Goal: Task Accomplishment & Management: Manage account settings

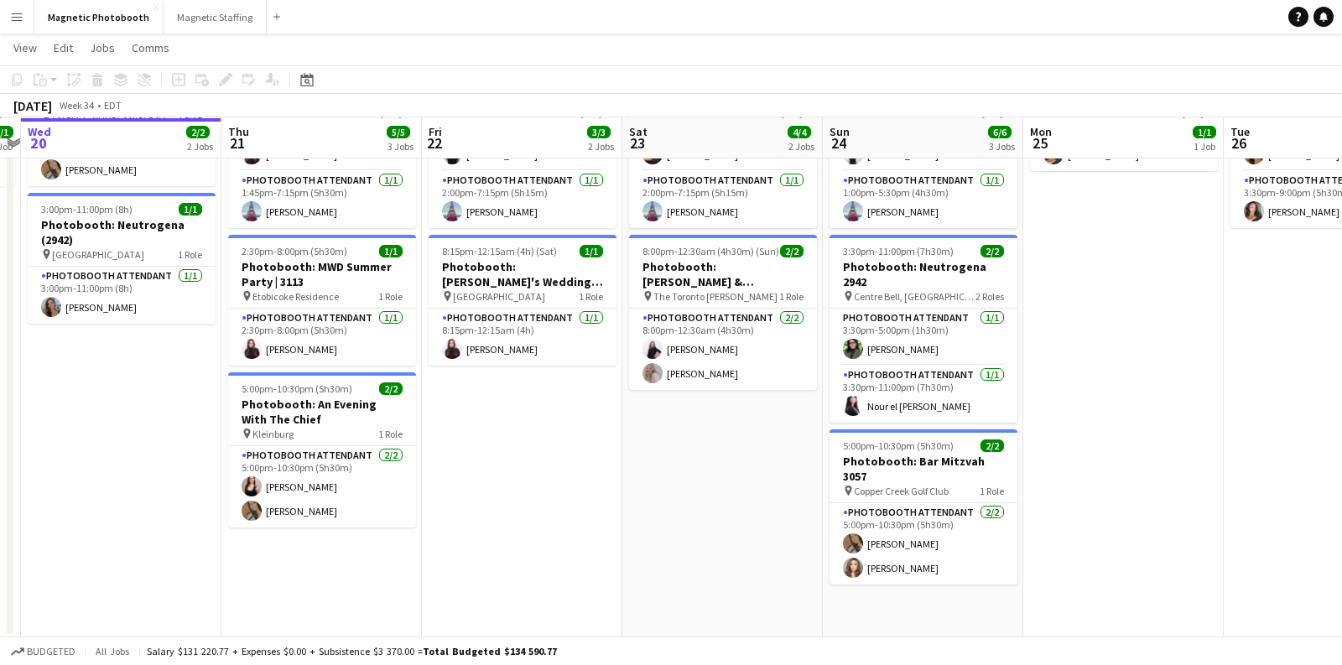
scroll to position [0, 623]
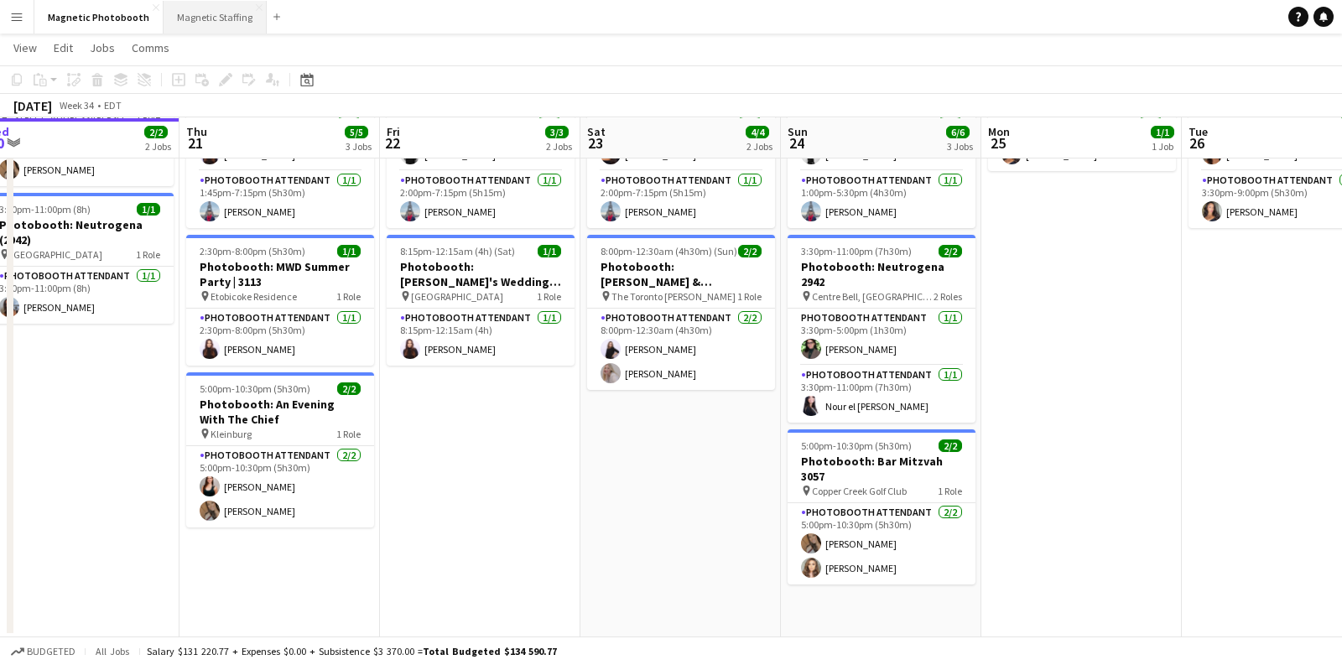
click at [224, 15] on button "Magnetic Staffing Close" at bounding box center [215, 17] width 103 height 33
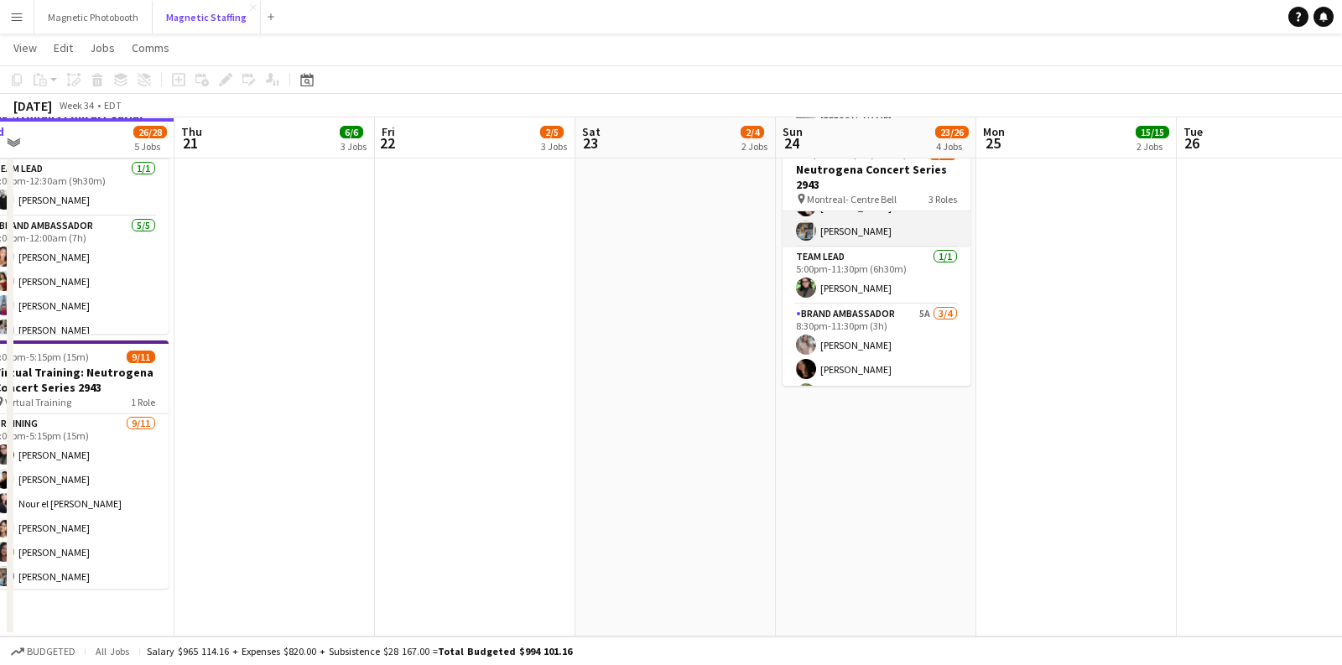
scroll to position [168, 0]
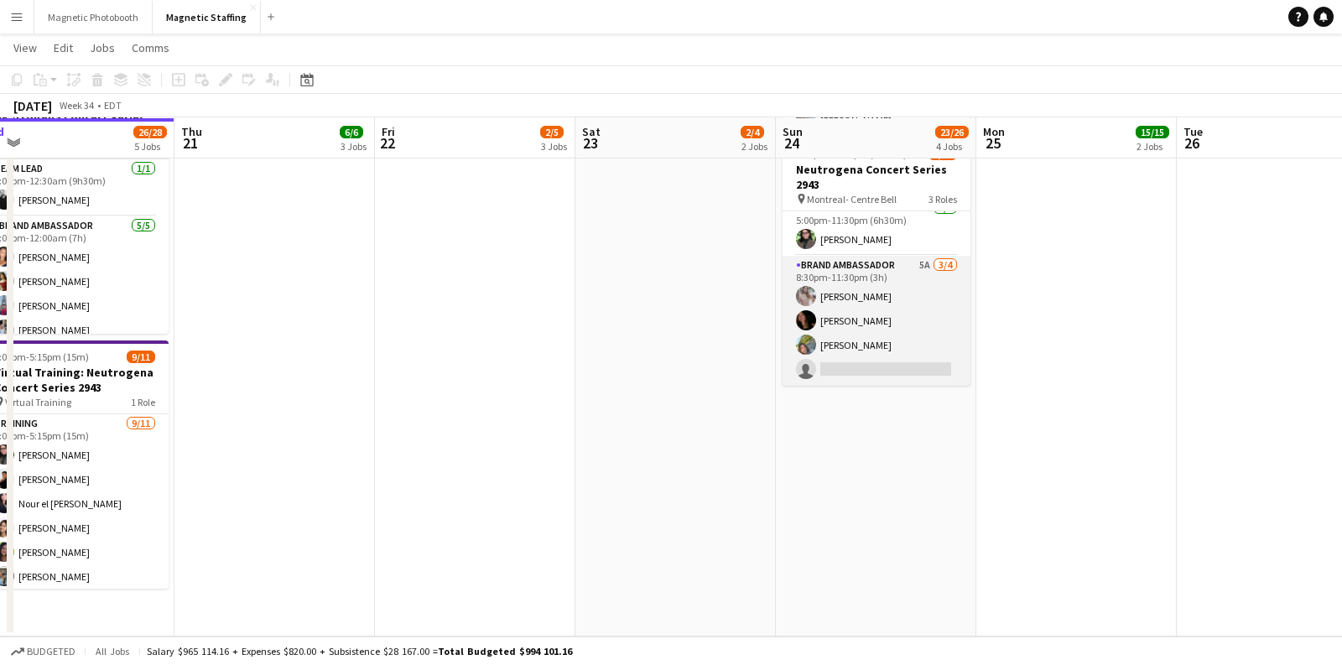
click at [859, 357] on app-card-role "Brand Ambassador 5A [DATE] 8:30pm-11:30pm (3h) [PERSON_NAME] [PERSON_NAME] [PER…" at bounding box center [877, 321] width 188 height 130
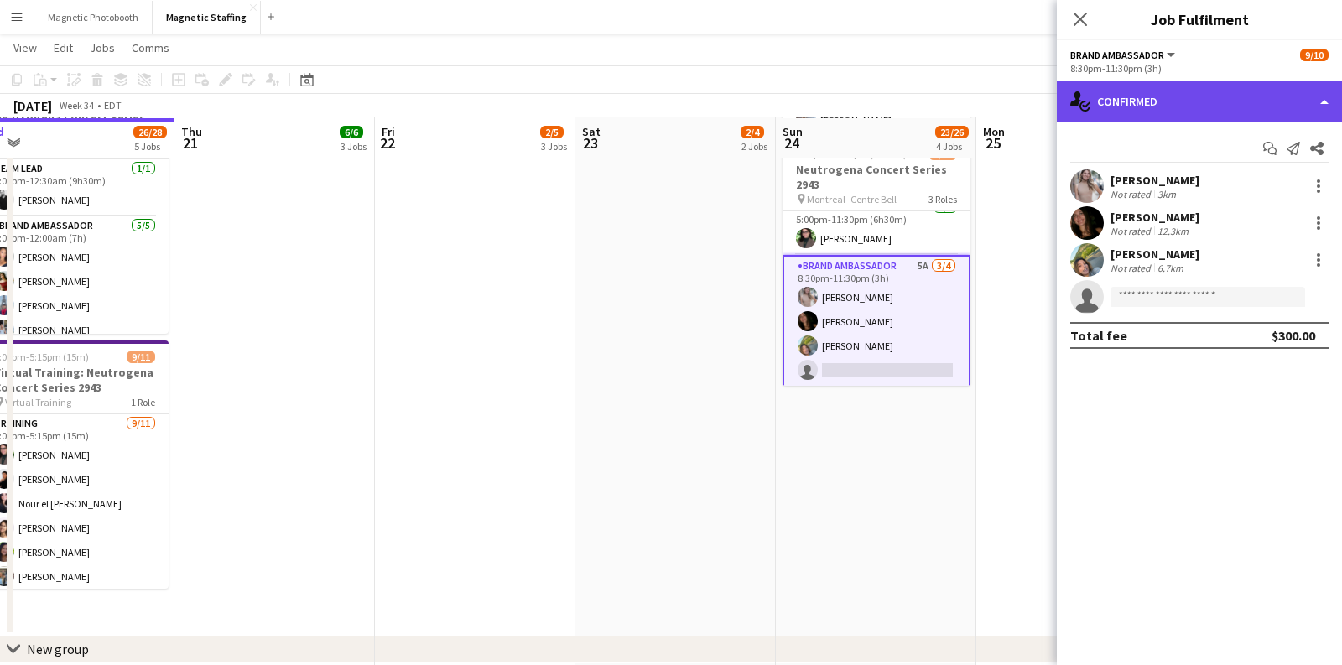
click at [1147, 95] on div "single-neutral-actions-check-2 Confirmed" at bounding box center [1199, 101] width 285 height 40
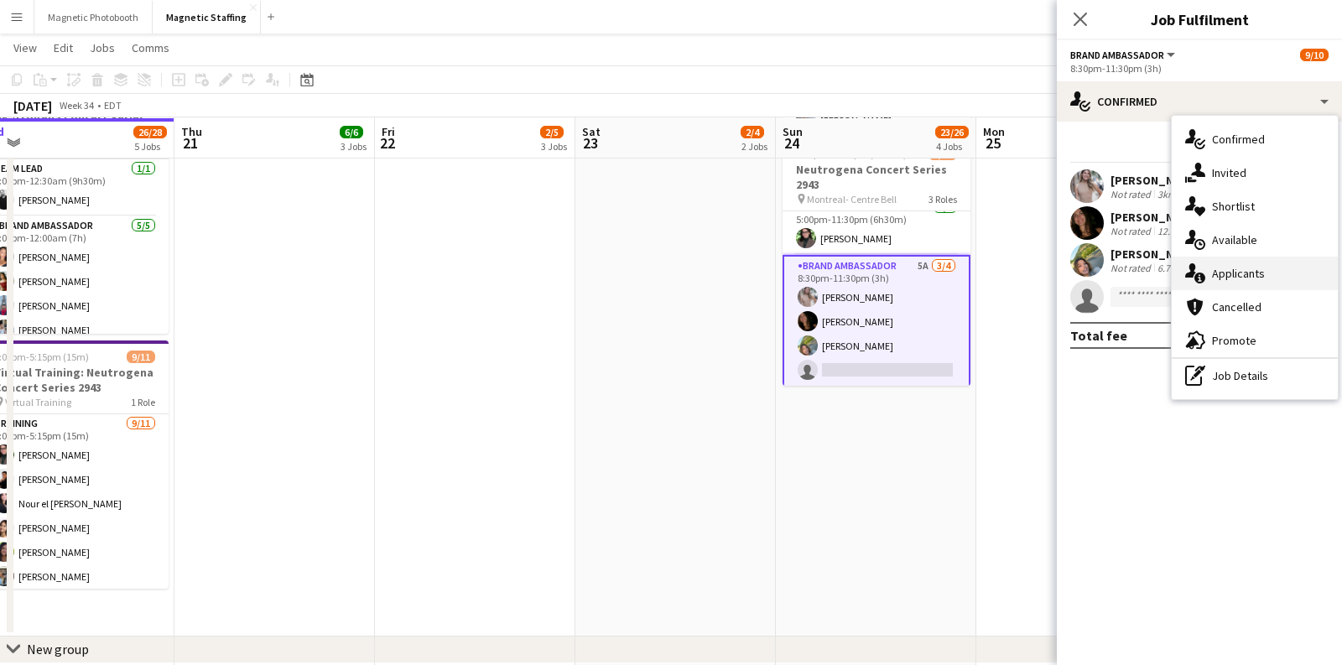
click at [1197, 268] on icon "single-neutral-actions-information" at bounding box center [1196, 273] width 20 height 20
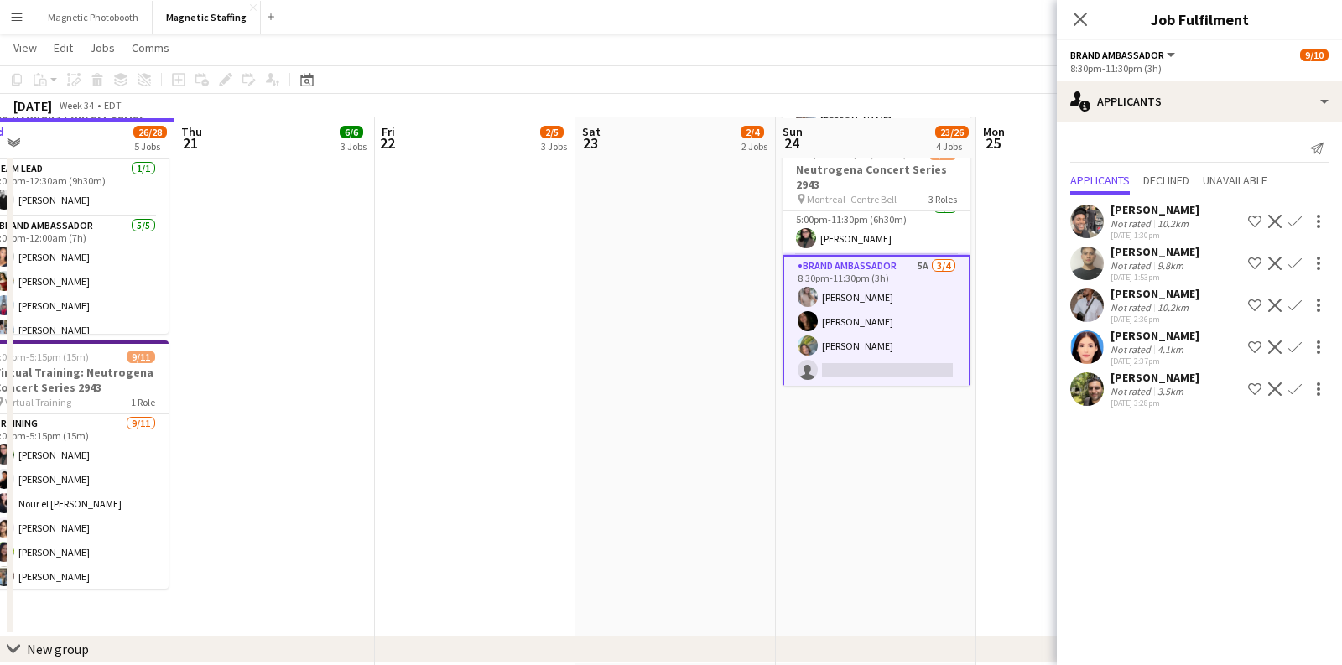
click at [1292, 349] on app-icon "Confirm" at bounding box center [1295, 347] width 13 height 13
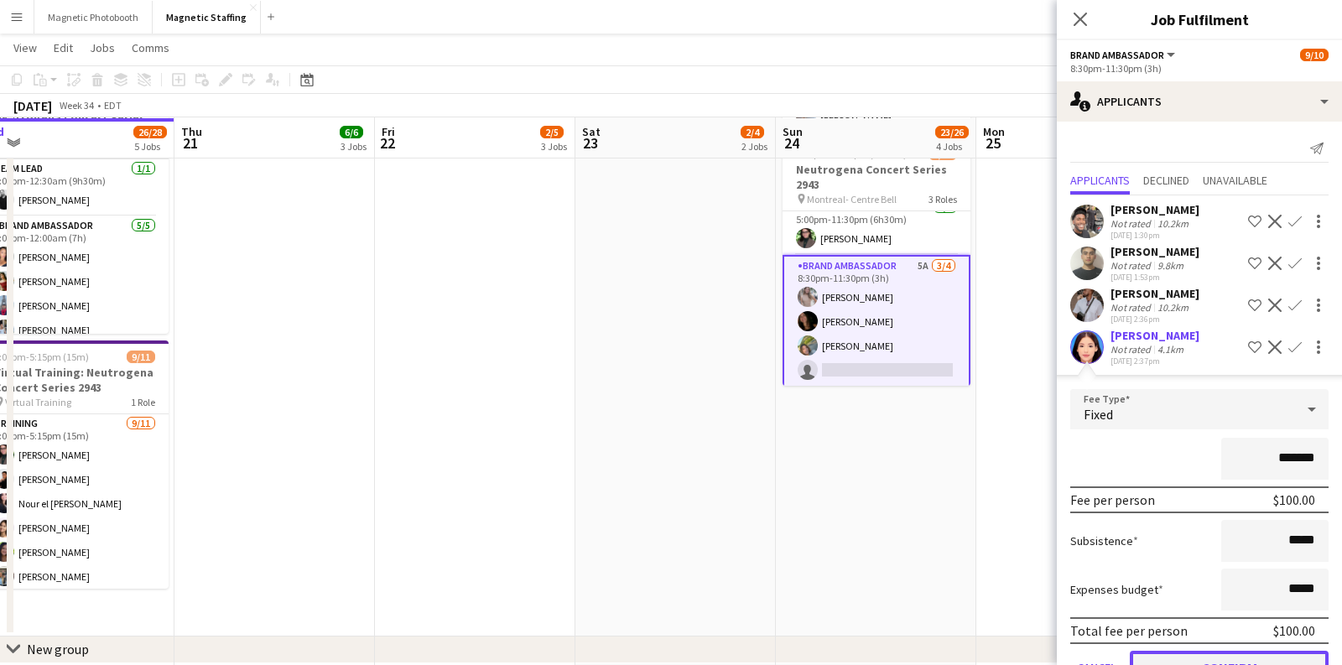
click at [1201, 653] on button "Confirm" at bounding box center [1229, 668] width 199 height 34
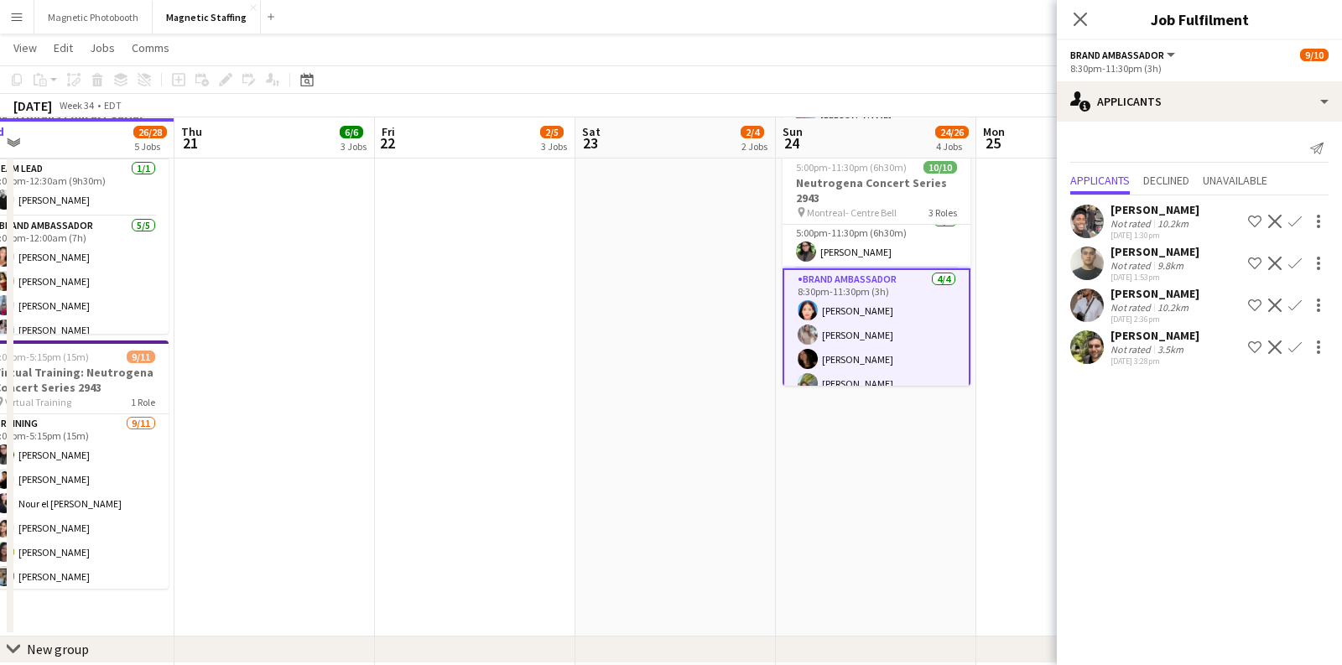
click at [896, 513] on app-date-cell "7:00am-5:00pm (10h) 2/2 Spartan Ottawa - Perfect Sports pin OTTAWA 1 Role Brand…" at bounding box center [876, 94] width 201 height 1085
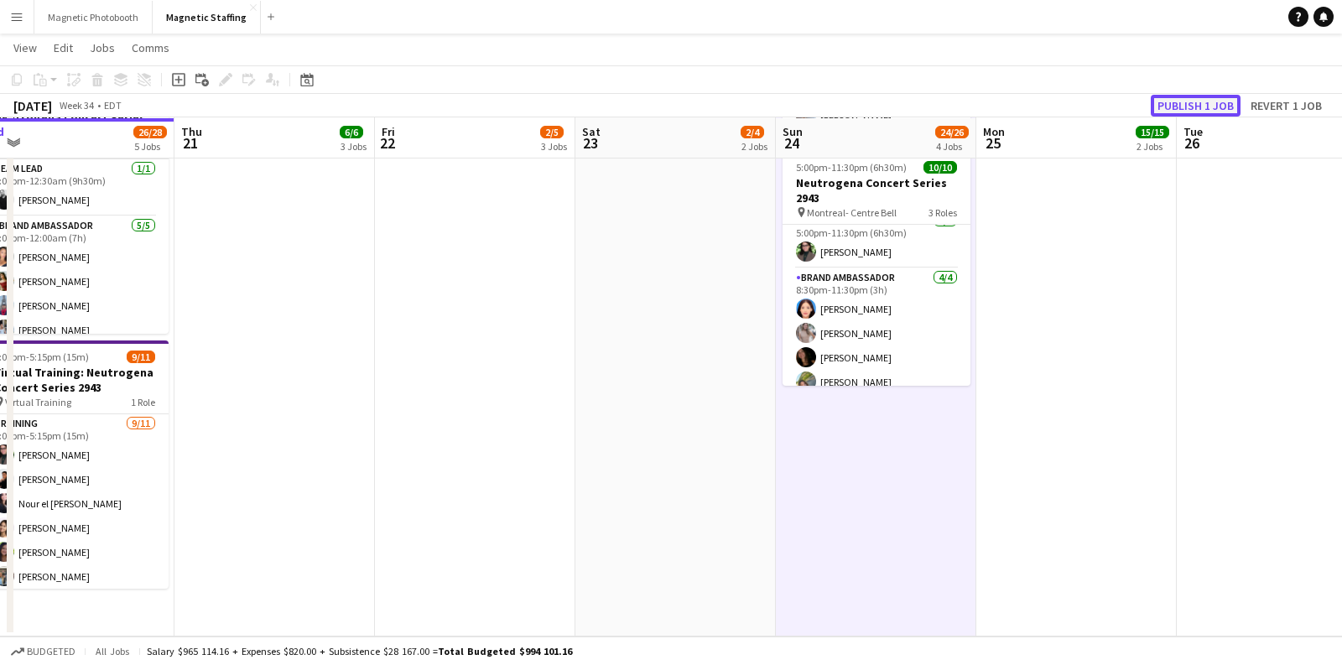
click at [1183, 104] on button "Publish 1 job" at bounding box center [1196, 106] width 90 height 22
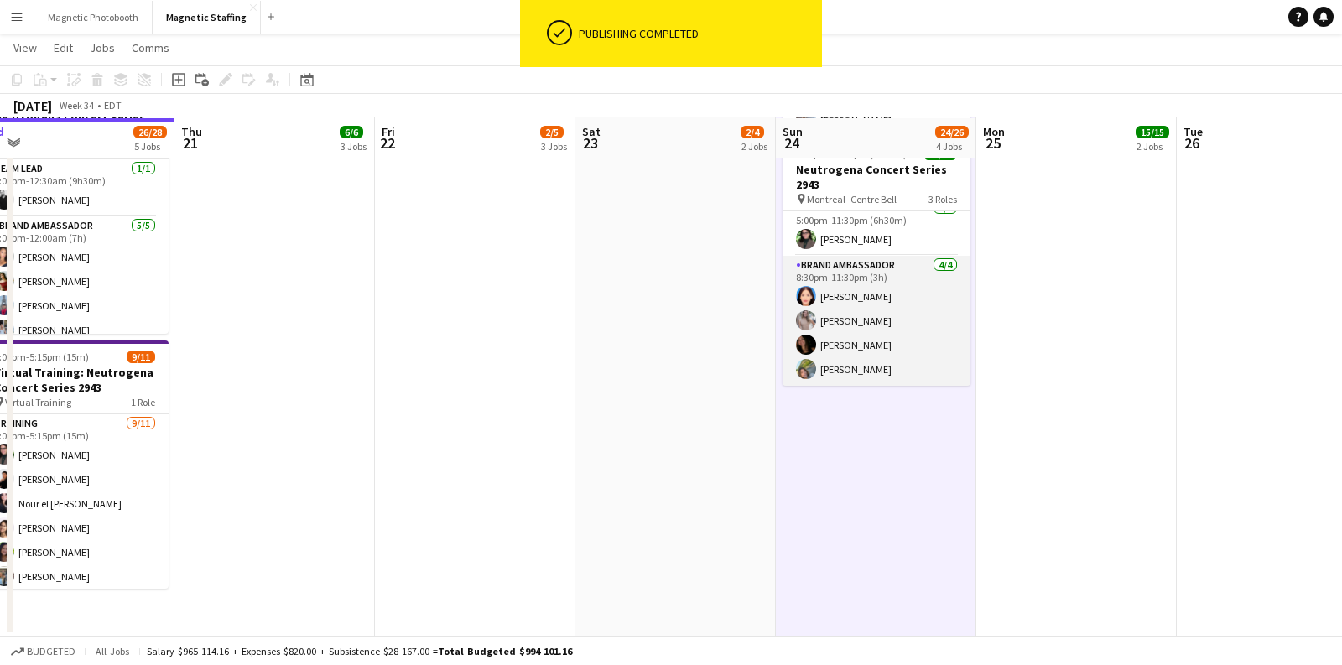
click at [857, 340] on app-card-role "Brand Ambassador [DATE] 8:30pm-11:30pm (3h) [PERSON_NAME] [PERSON_NAME] [PERSON…" at bounding box center [877, 321] width 188 height 130
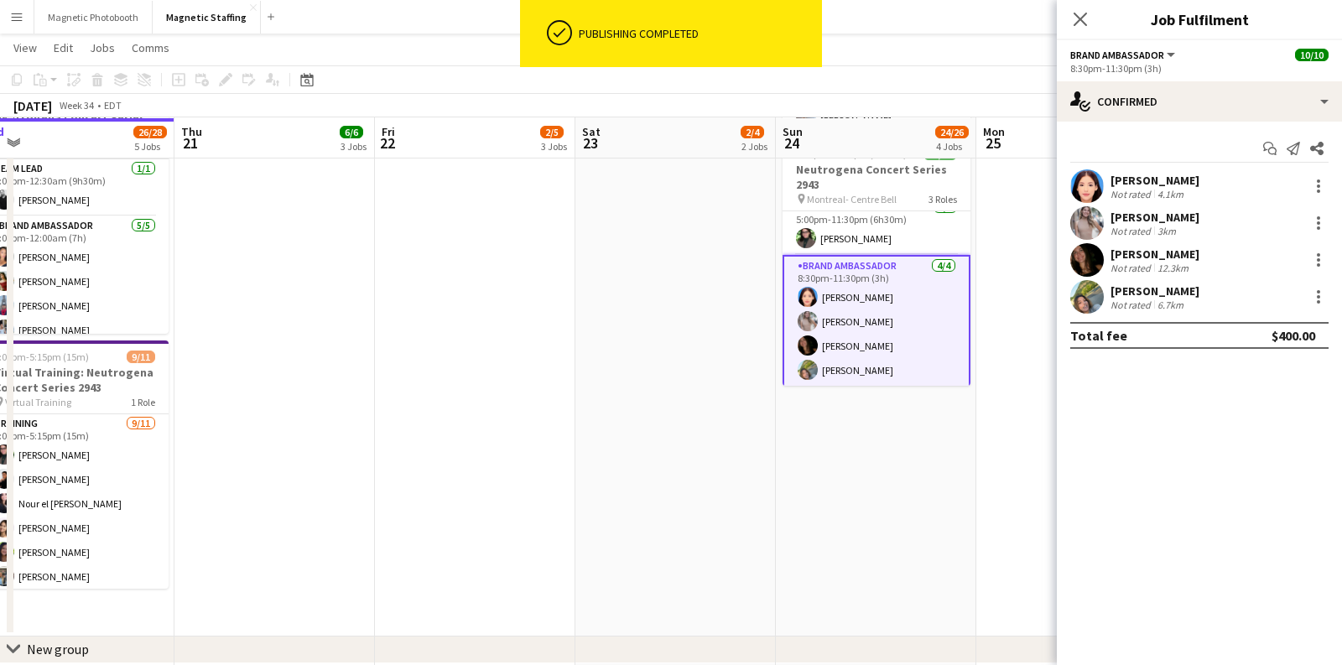
click at [1198, 179] on div "[PERSON_NAME][GEOGRAPHIC_DATA] Not rated 4.1km" at bounding box center [1199, 186] width 285 height 34
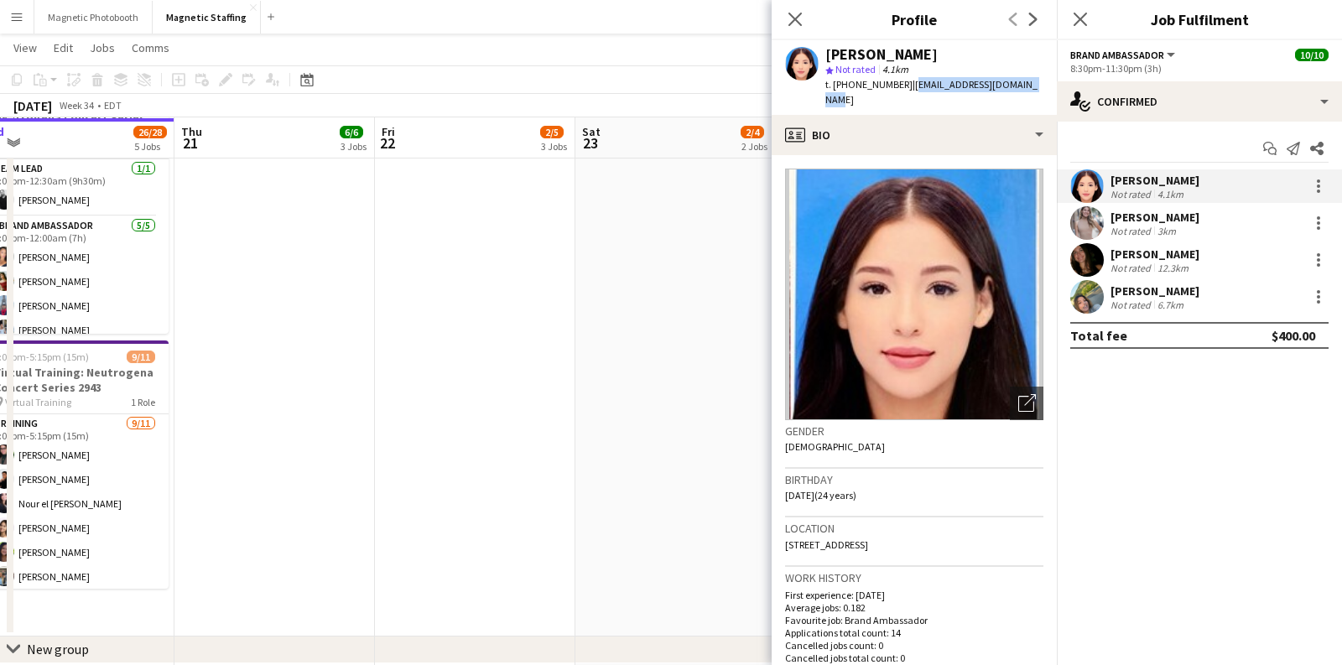
drag, startPoint x: 902, startPoint y: 89, endPoint x: 1021, endPoint y: 83, distance: 119.3
click at [1021, 83] on span "| [EMAIL_ADDRESS][DOMAIN_NAME]" at bounding box center [932, 92] width 212 height 28
copy span "[EMAIL_ADDRESS][DOMAIN_NAME]"
click at [1179, 300] on div "6.7km" at bounding box center [1171, 305] width 33 height 13
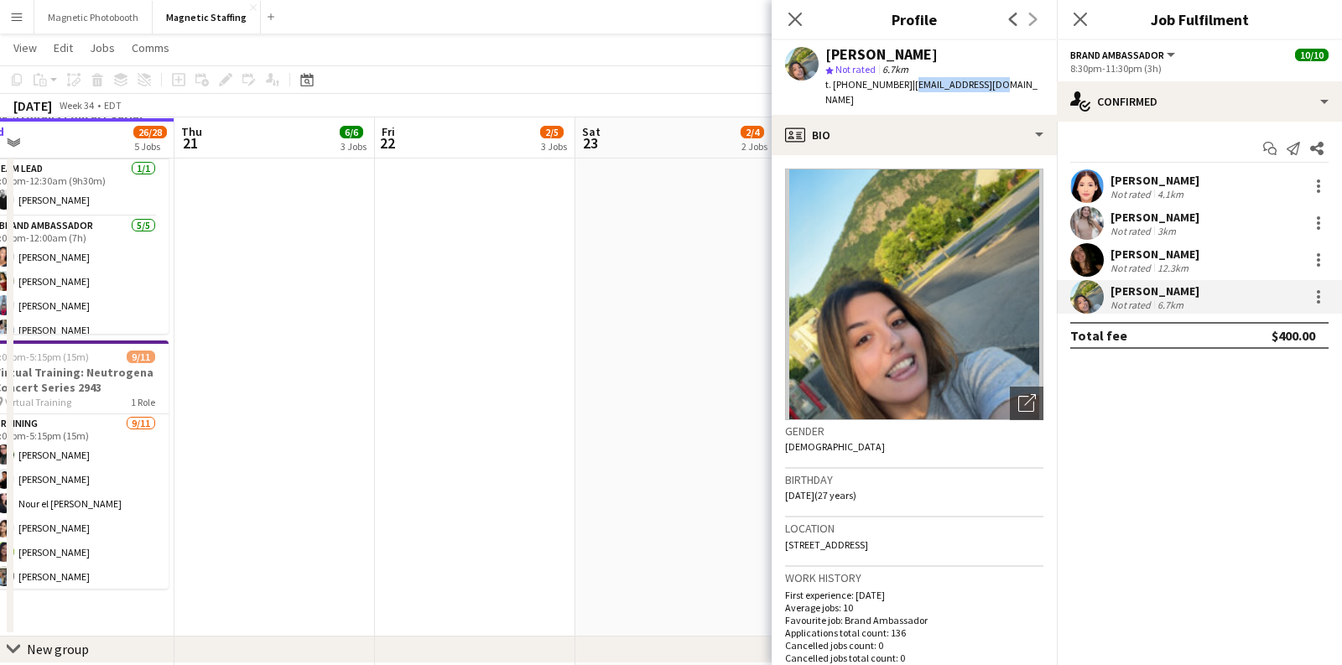
drag, startPoint x: 987, startPoint y: 88, endPoint x: 900, endPoint y: 88, distance: 86.4
click at [900, 88] on div "[PERSON_NAME] star Not rated 6.7km t. [PHONE_NUMBER] | [EMAIL_ADDRESS][DOMAIN_N…" at bounding box center [914, 77] width 285 height 75
copy span "[EMAIL_ADDRESS][DOMAIN_NAME]"
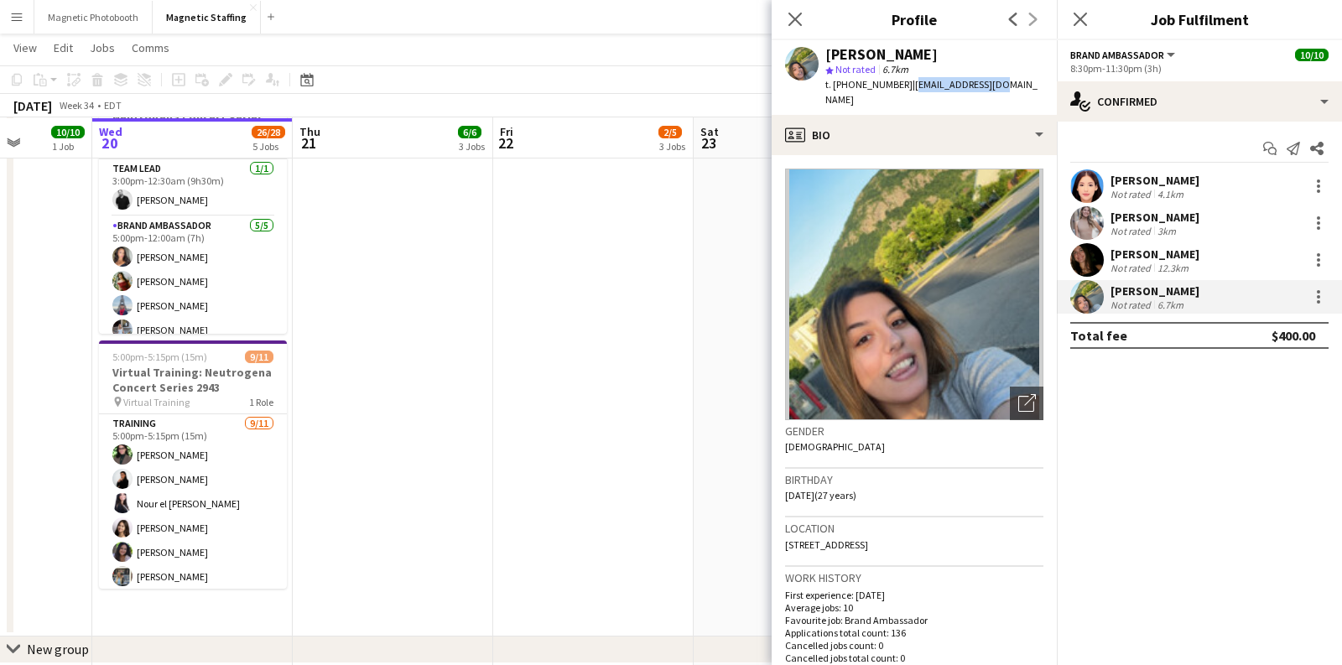
scroll to position [0, 484]
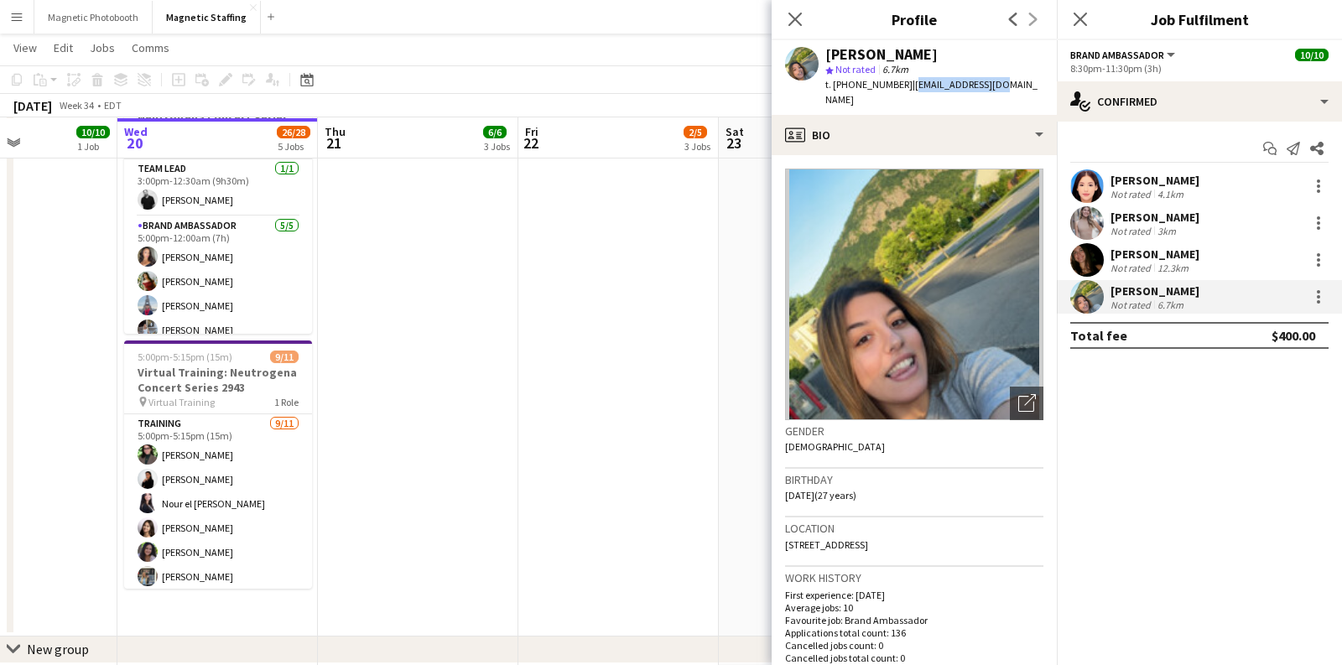
click at [591, 399] on app-date-cell "8:00am-3:30pm (7h30m) 2/2 BMW - Golf Tournament 3143 pin Paintbrush 1 Role Bran…" at bounding box center [619, 94] width 201 height 1085
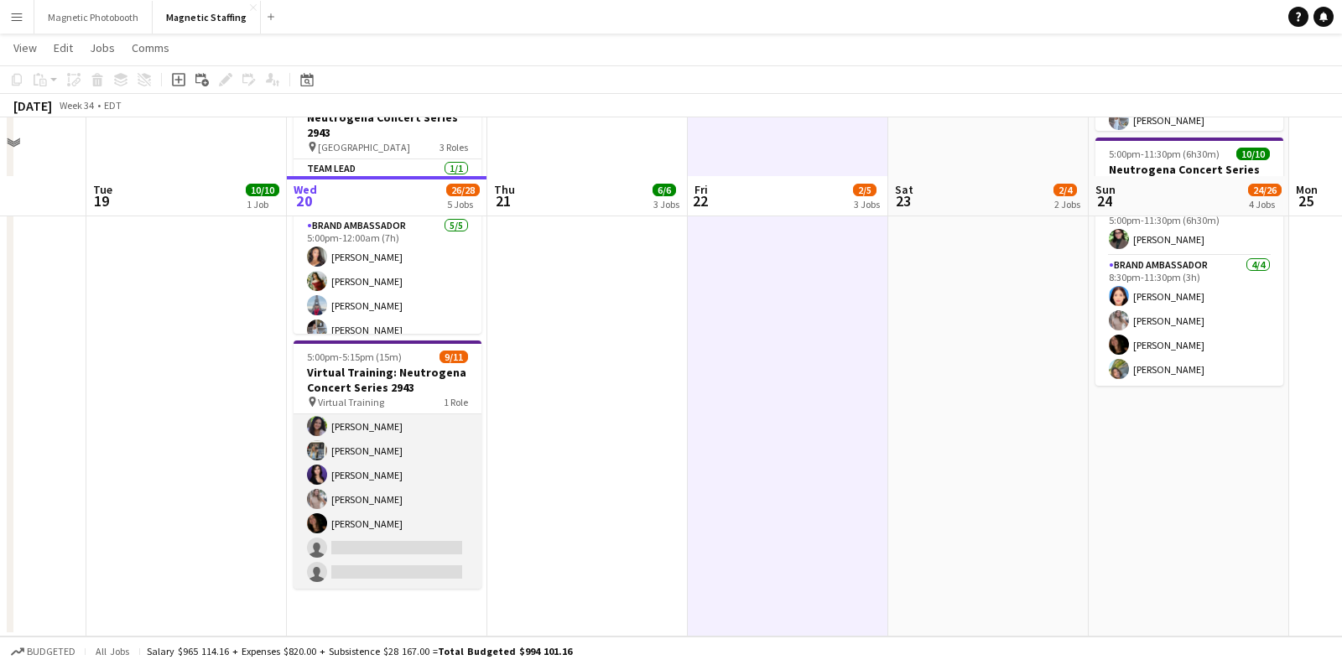
scroll to position [711, 0]
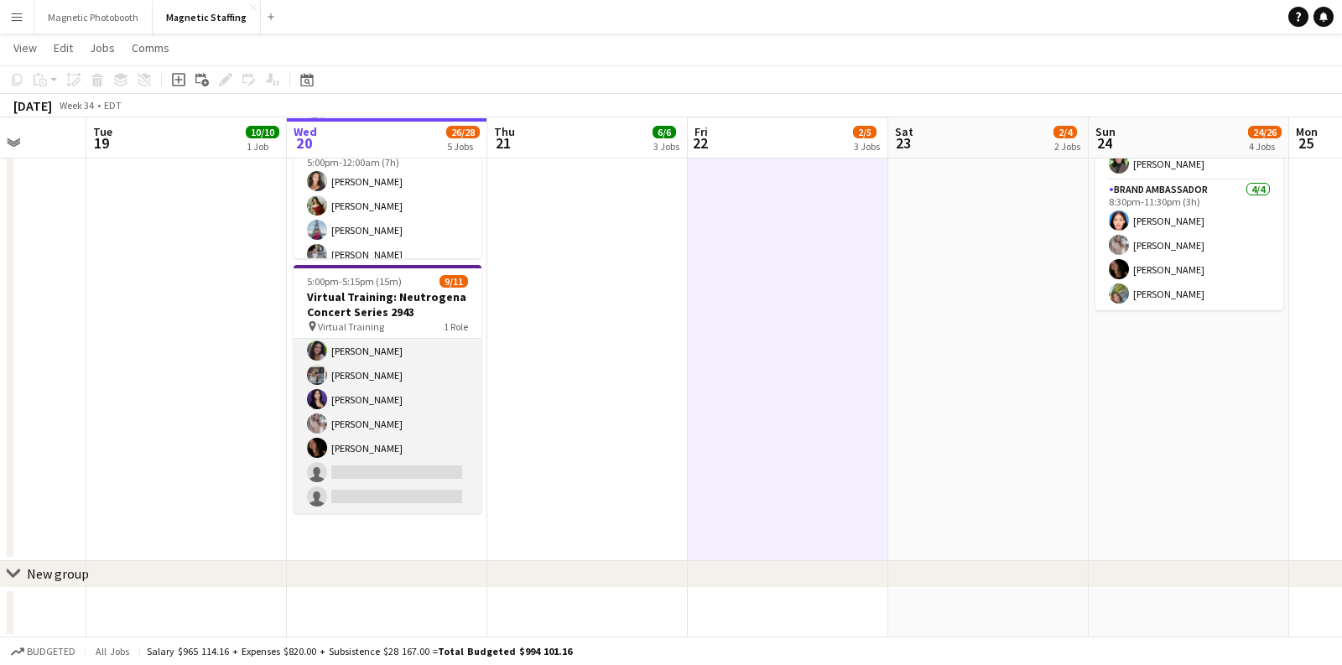
click at [368, 470] on app-card-role "Training [DATE] 5:00pm-5:15pm (15m) [PERSON_NAME] [PERSON_NAME] el houda [PERSO…" at bounding box center [388, 363] width 188 height 300
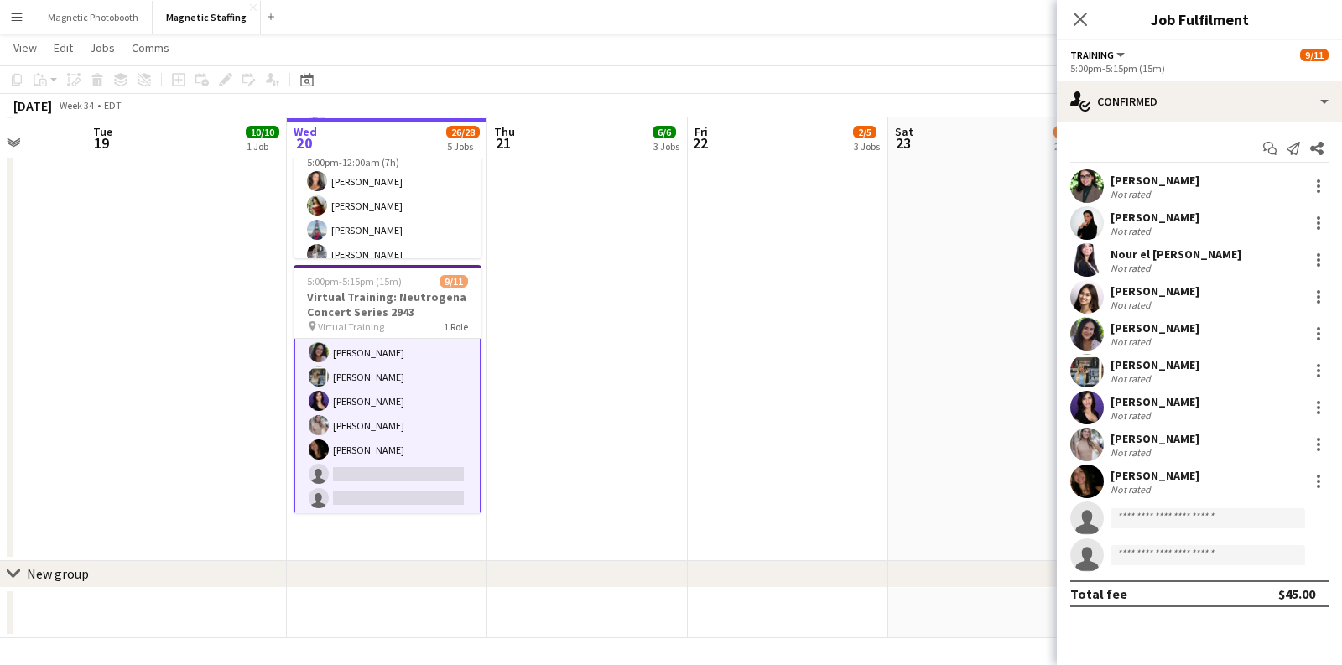
scroll to position [127, 0]
click at [1147, 519] on input at bounding box center [1208, 518] width 195 height 20
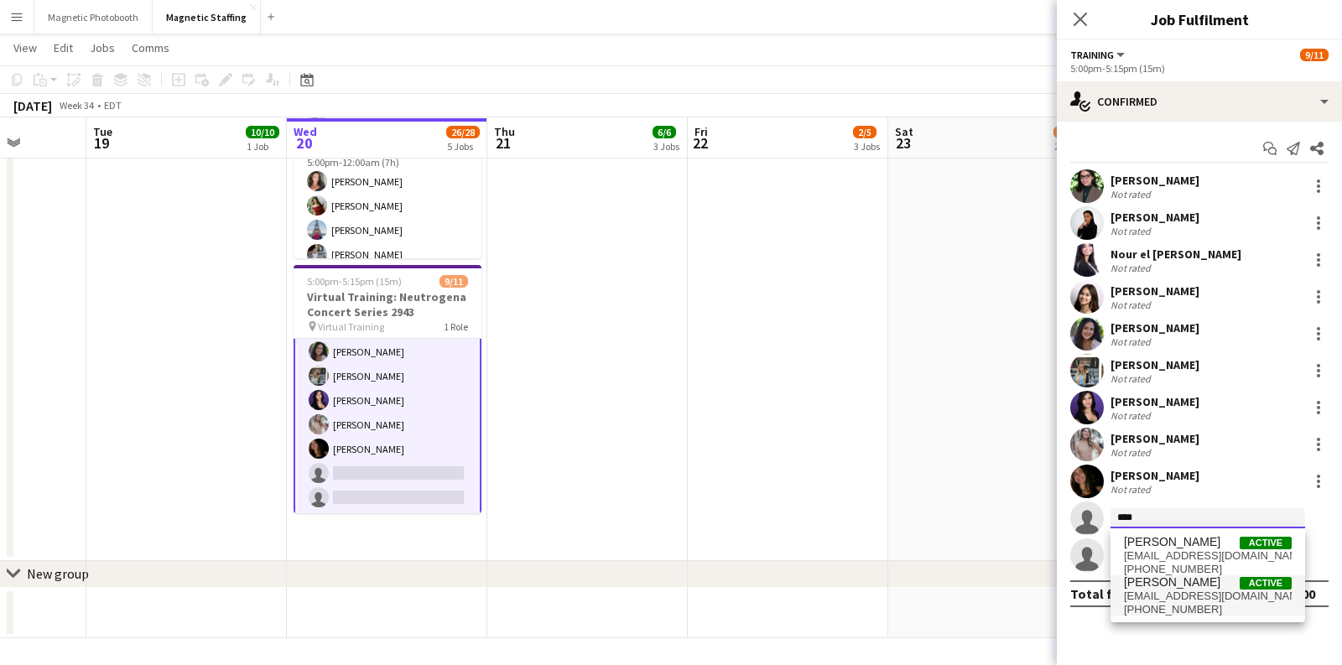
type input "****"
click at [1181, 586] on span "[PERSON_NAME]" at bounding box center [1172, 583] width 96 height 14
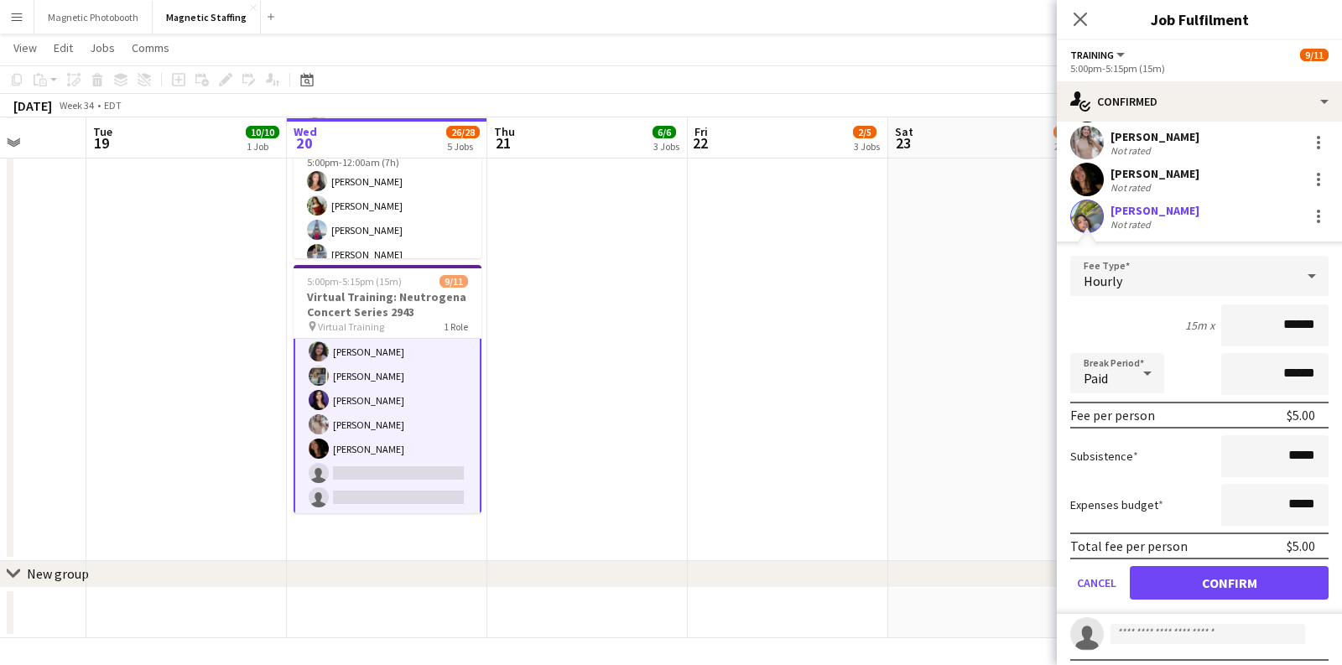
scroll to position [326, 0]
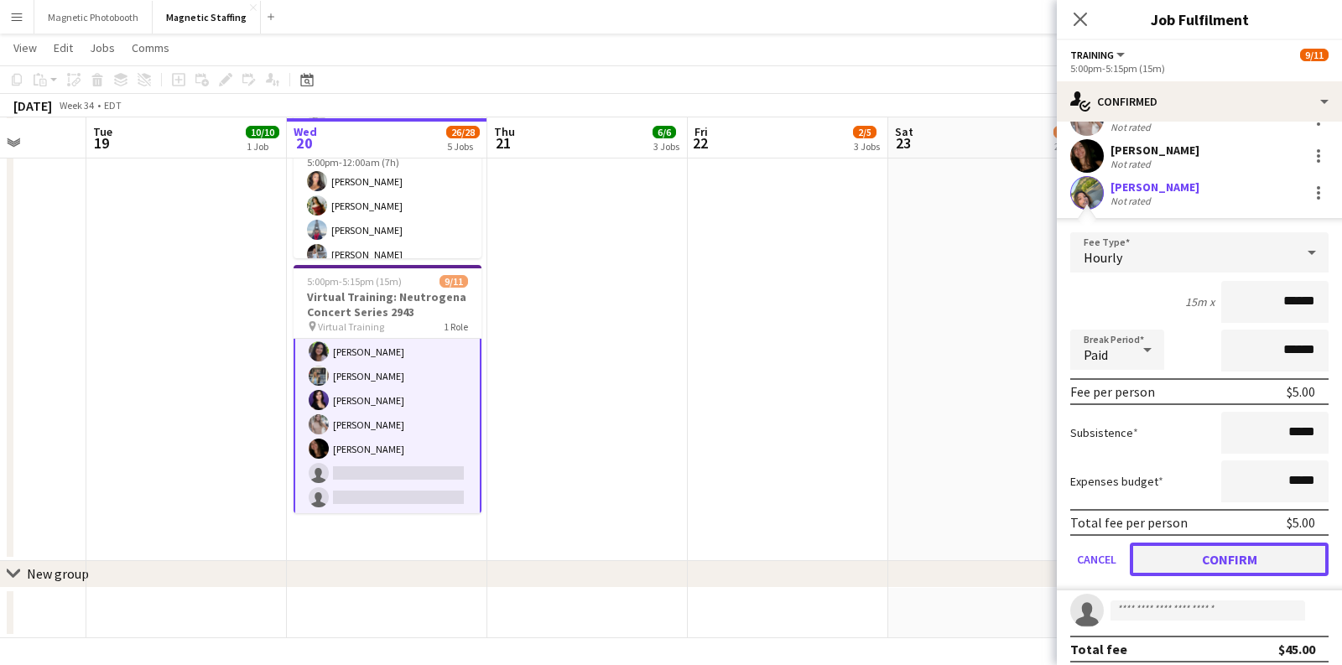
click at [1266, 553] on button "Confirm" at bounding box center [1229, 560] width 199 height 34
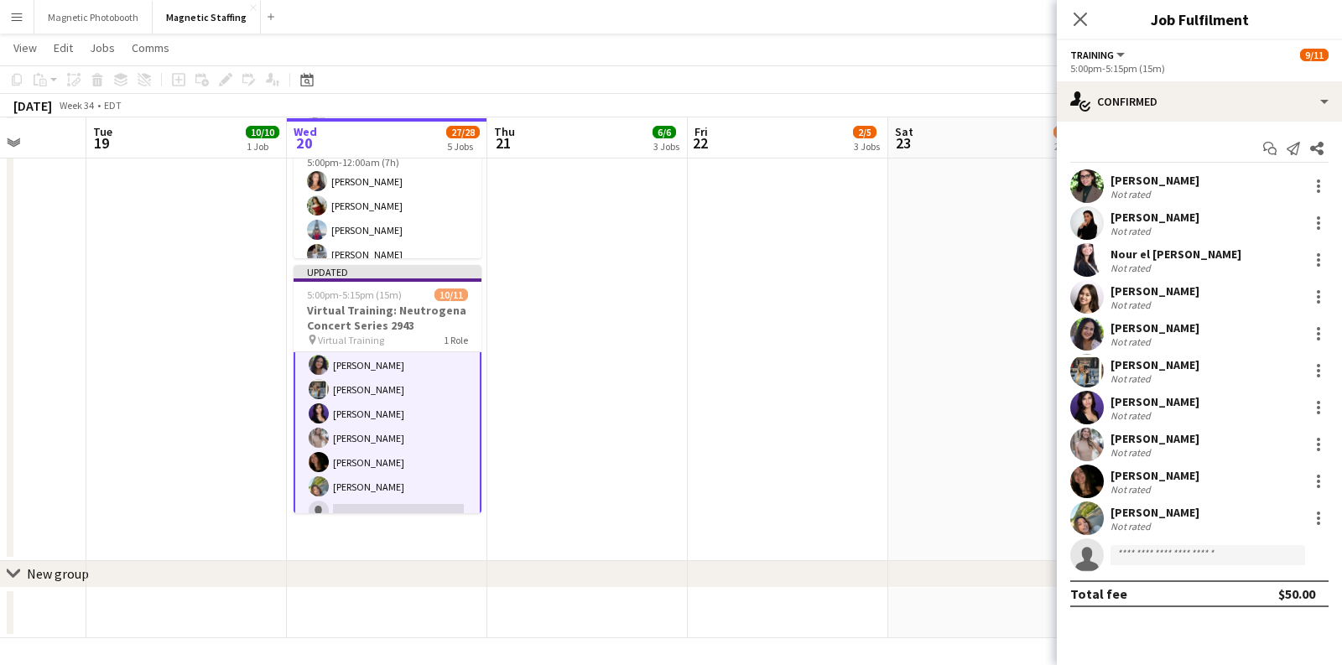
scroll to position [0, 0]
click at [1152, 561] on input at bounding box center [1208, 555] width 195 height 20
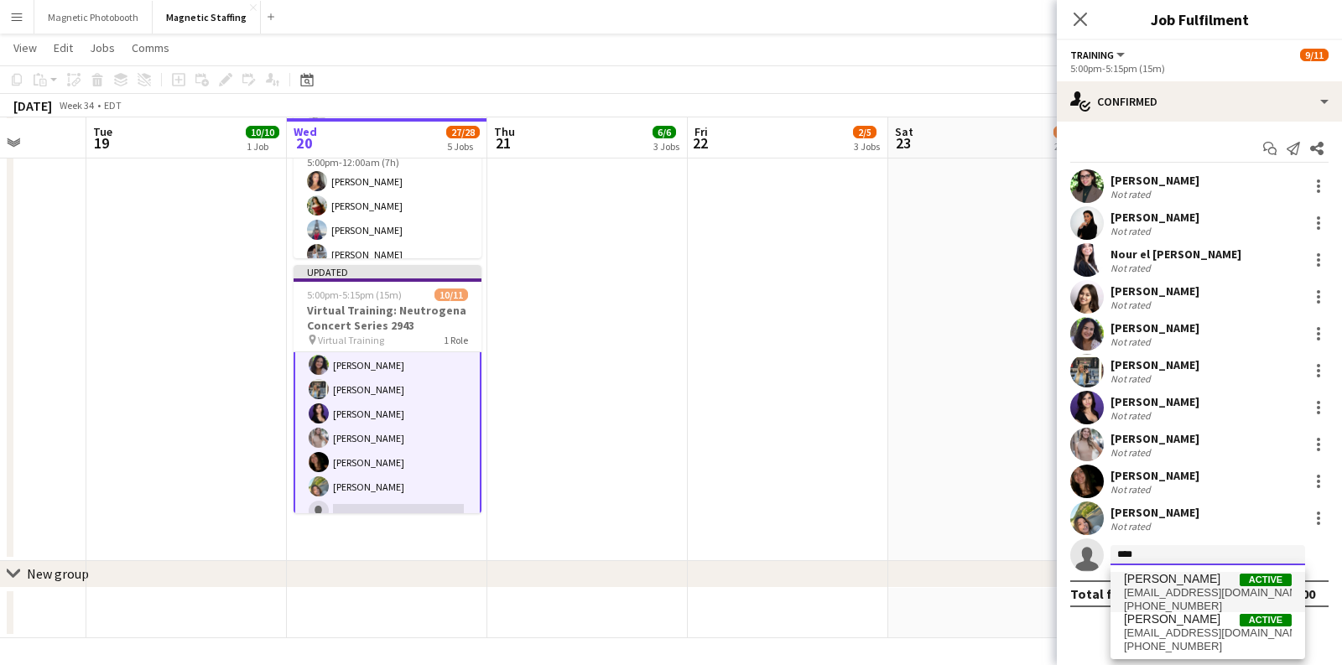
type input "****"
click at [1175, 592] on span "[EMAIL_ADDRESS][DOMAIN_NAME]" at bounding box center [1208, 592] width 168 height 13
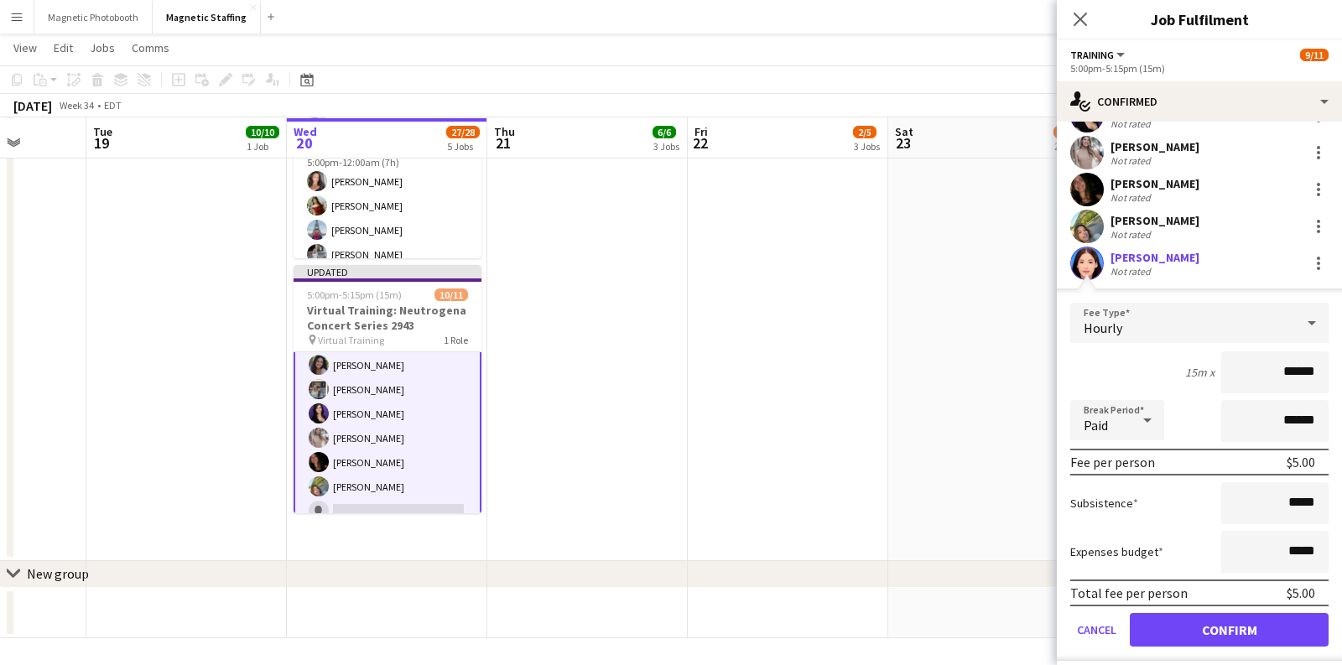
scroll to position [322, 0]
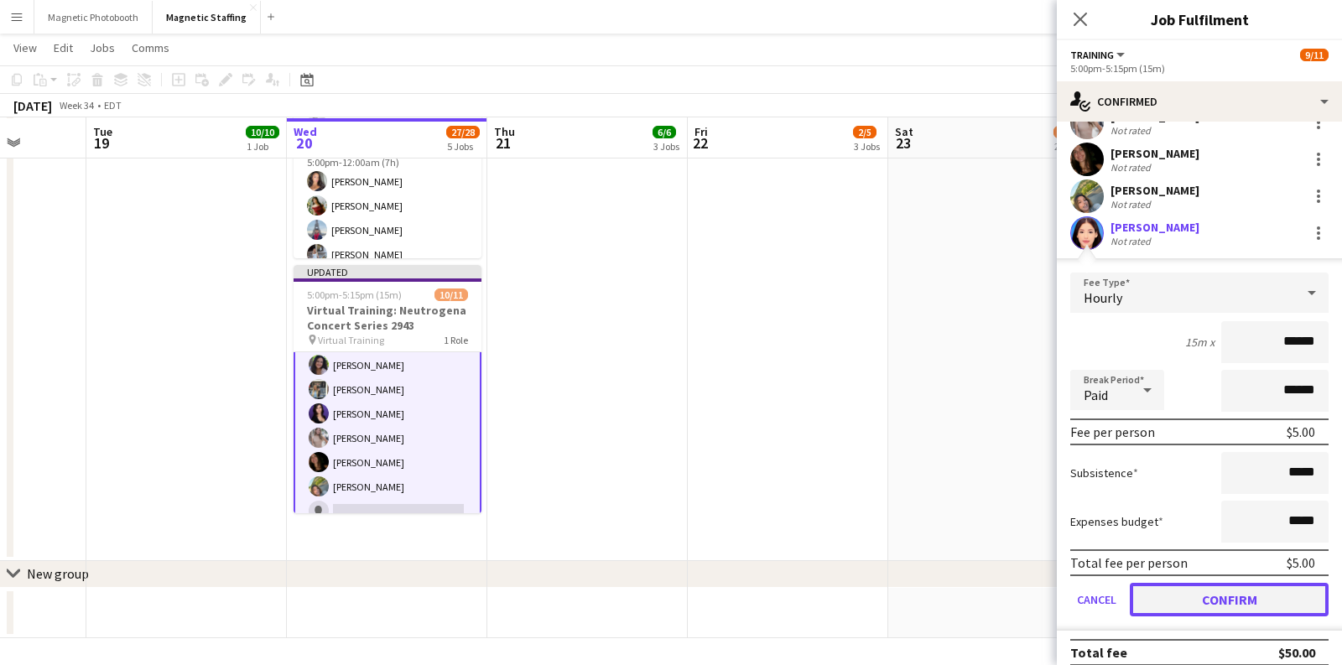
click at [1199, 601] on button "Confirm" at bounding box center [1229, 600] width 199 height 34
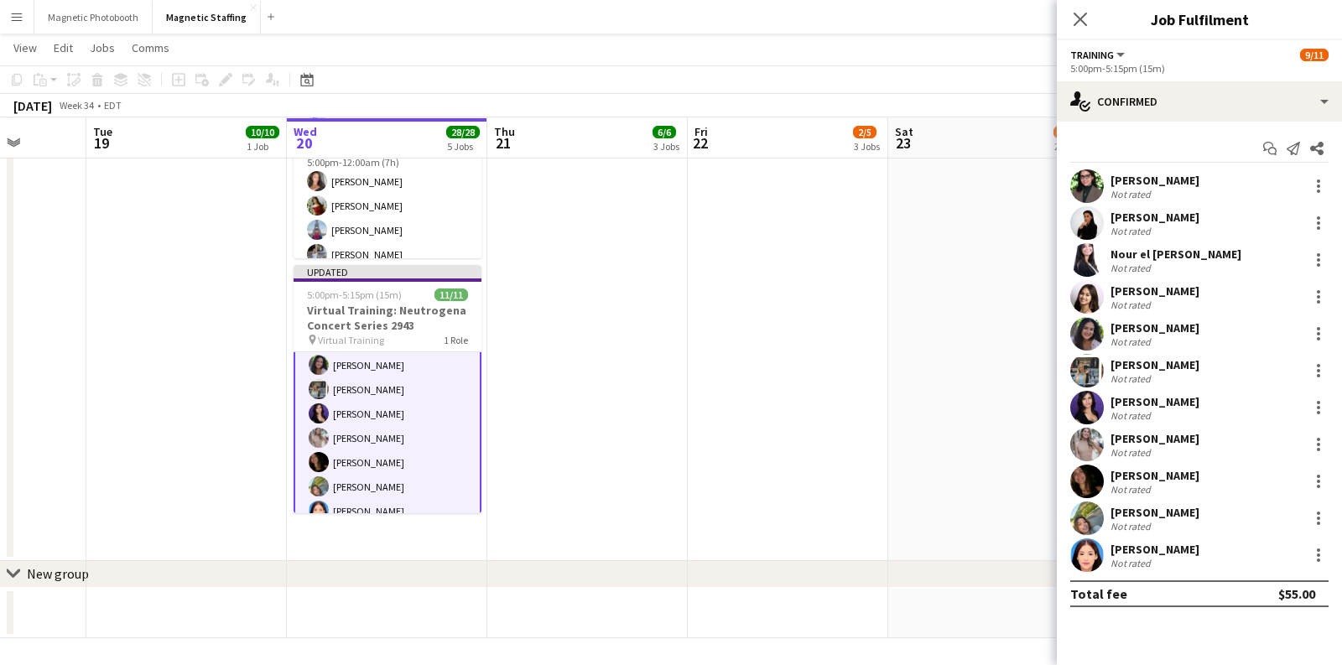
scroll to position [0, 0]
click at [530, 420] on app-date-cell "11:00am-2:00pm (3h) 1/1 Oxford Activation 3125 pin Toronto 1 Role Brand Ambassa…" at bounding box center [587, 18] width 201 height 1085
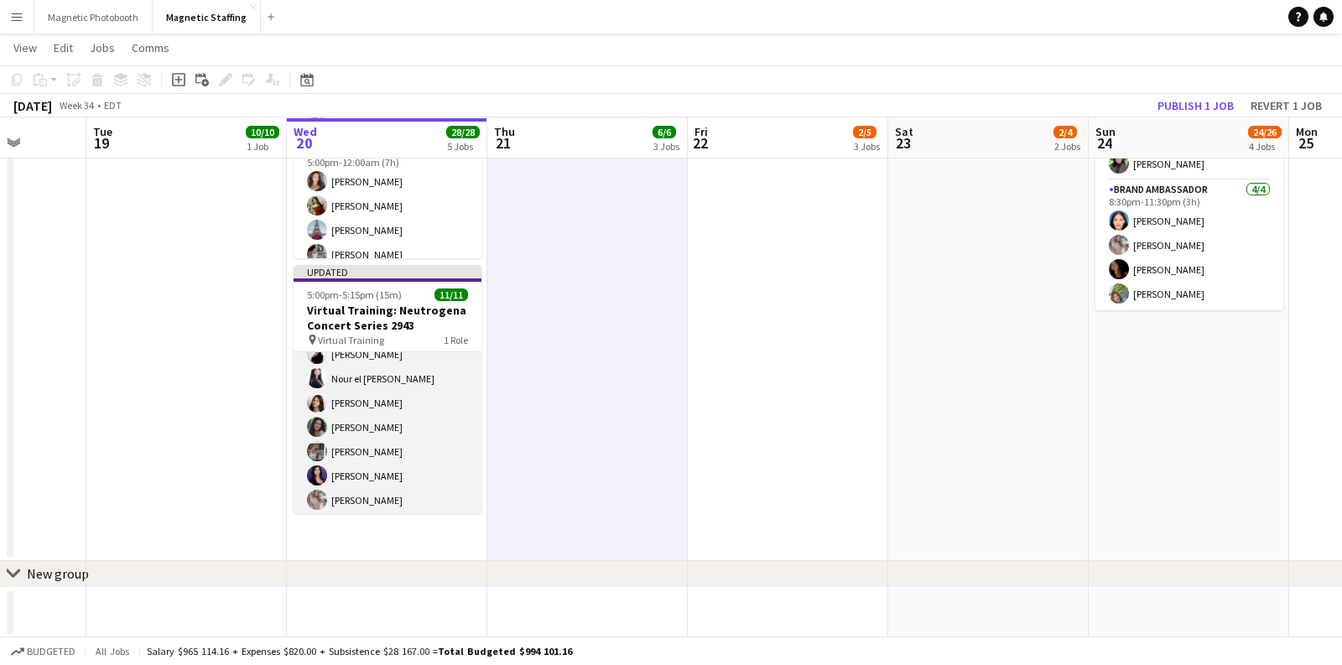
scroll to position [57, 0]
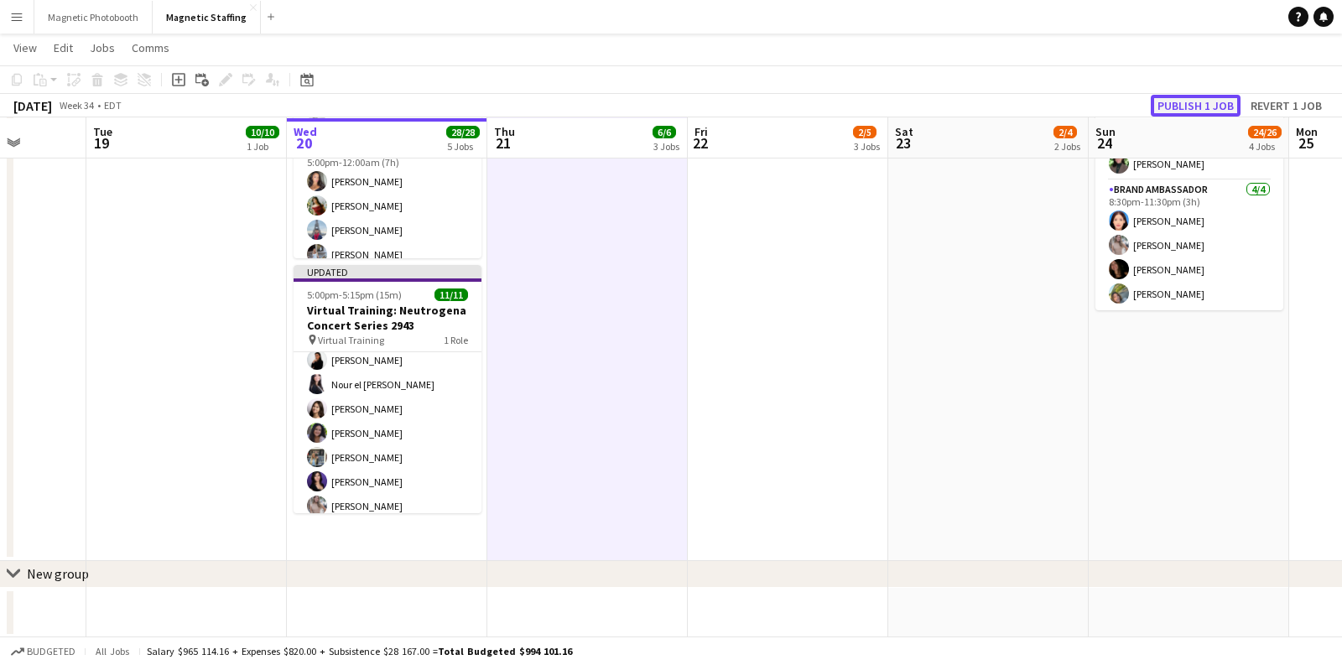
click at [1210, 106] on button "Publish 1 job" at bounding box center [1196, 106] width 90 height 22
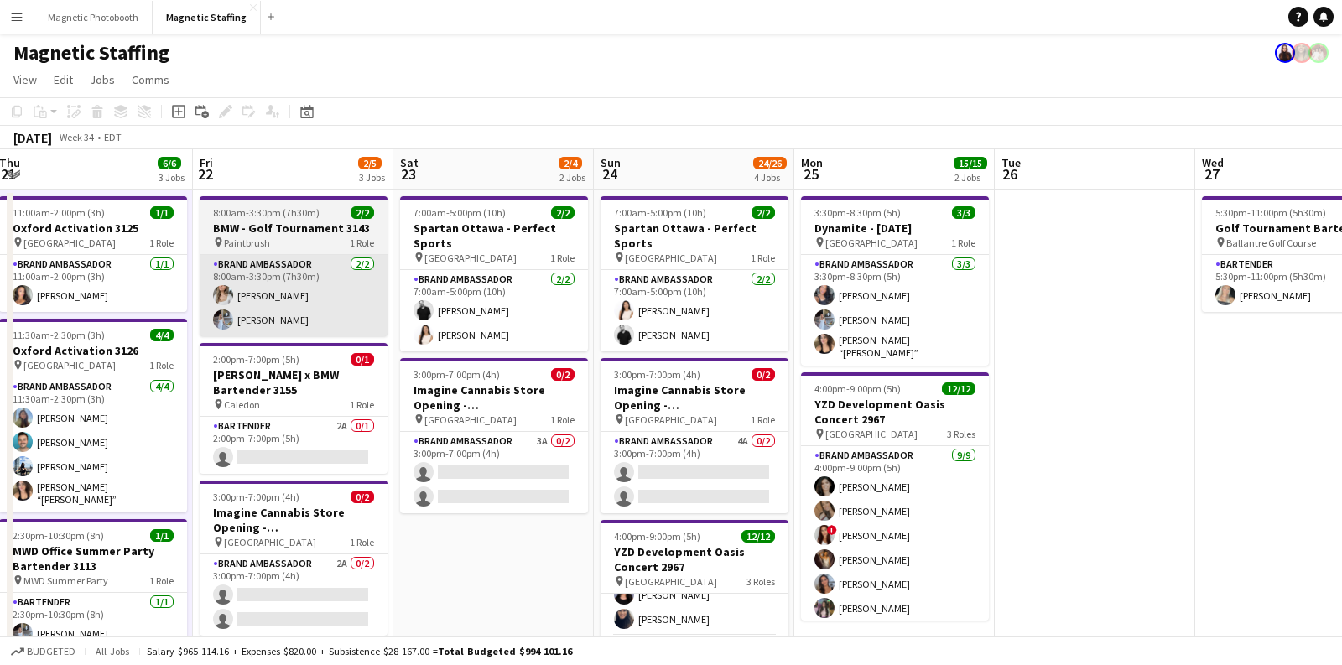
scroll to position [0, 601]
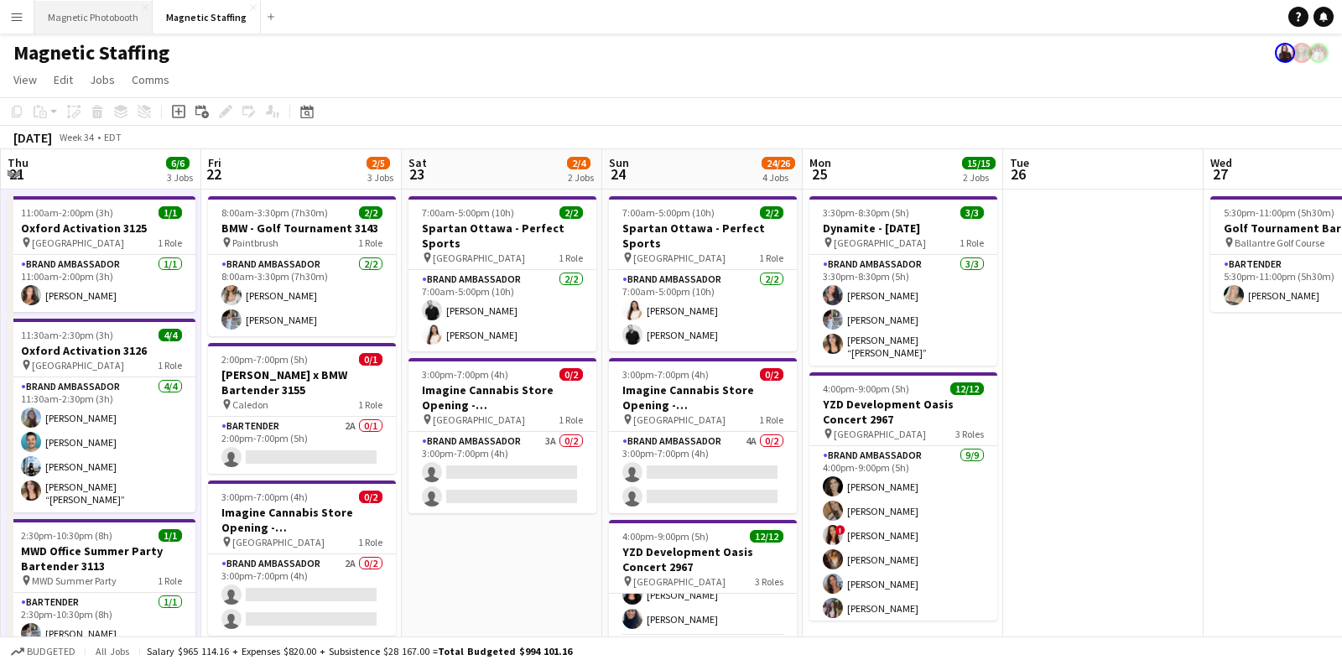
click at [109, 12] on button "Magnetic Photobooth Close" at bounding box center [93, 17] width 118 height 33
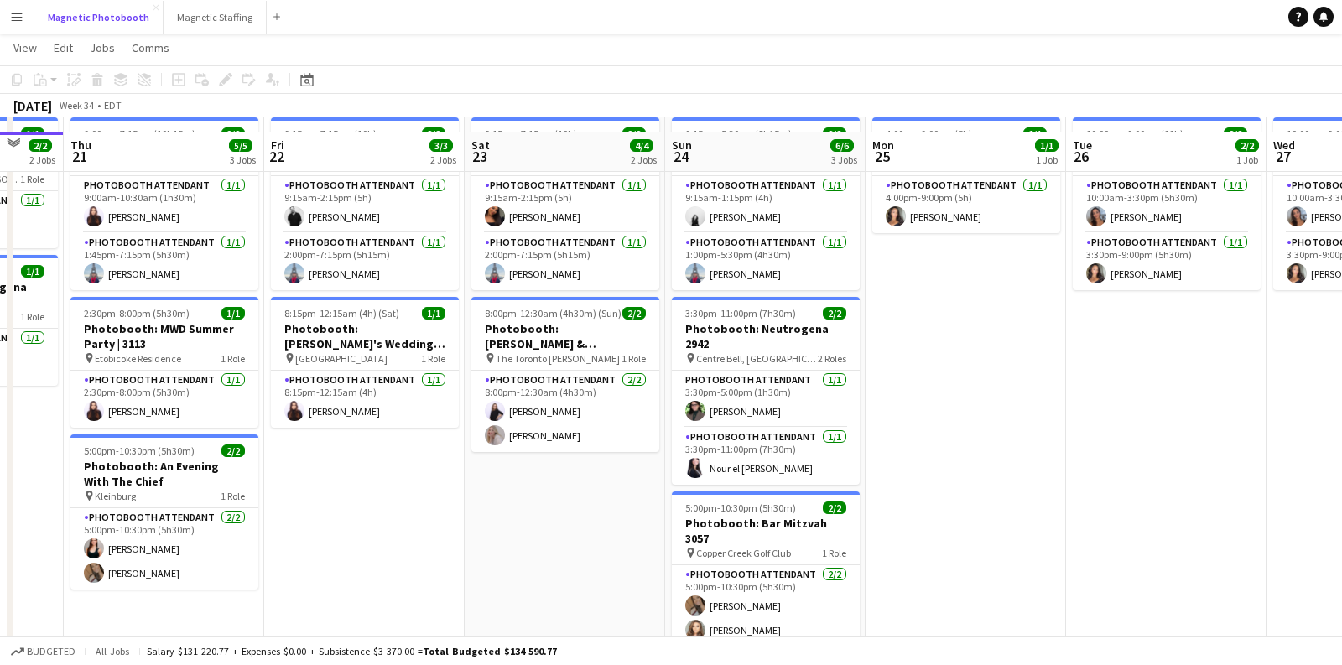
scroll to position [101, 0]
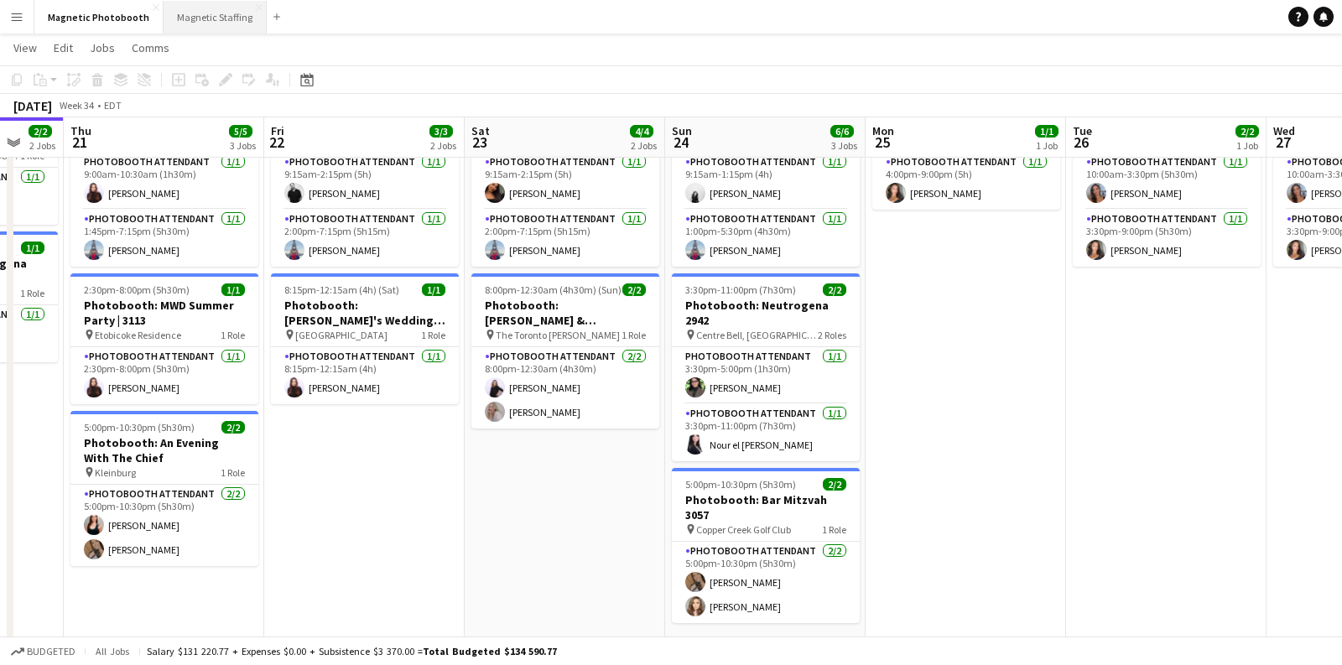
click at [192, 13] on button "Magnetic Staffing Close" at bounding box center [215, 17] width 103 height 33
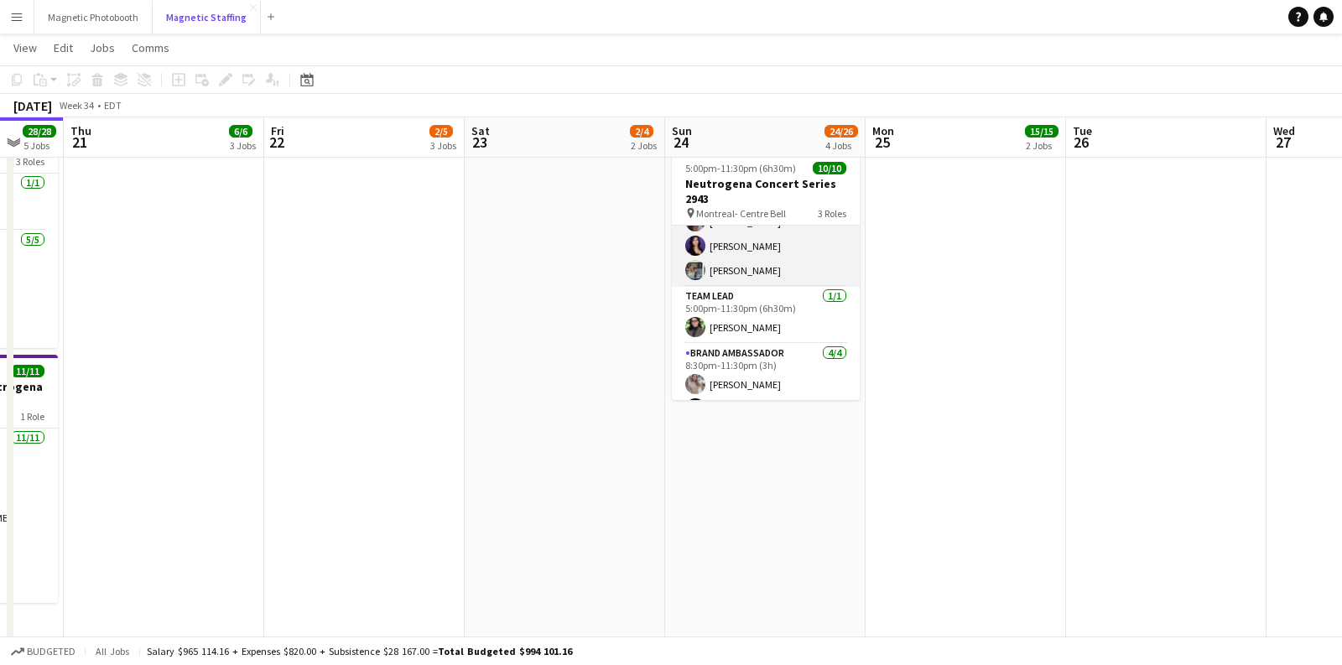
scroll to position [168, 0]
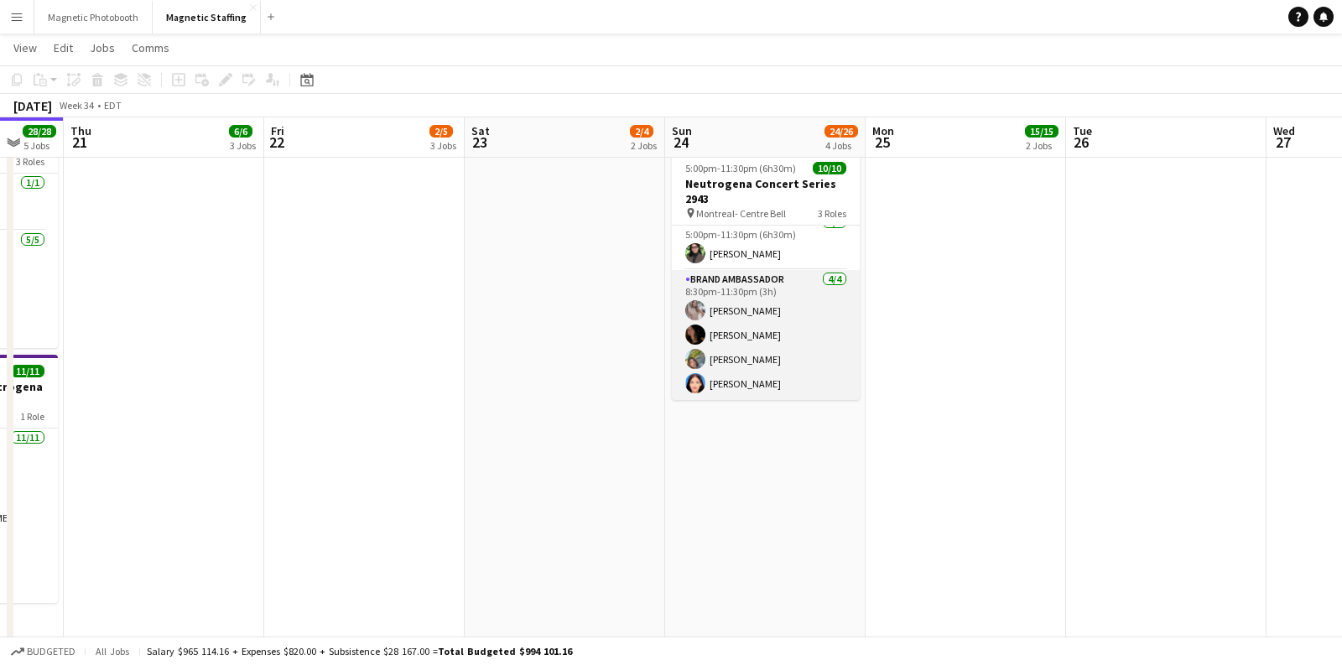
click at [766, 357] on app-card-role "Brand Ambassador [DATE] 8:30pm-11:30pm (3h) [PERSON_NAME] [PERSON_NAME] [PERSON…" at bounding box center [766, 335] width 188 height 130
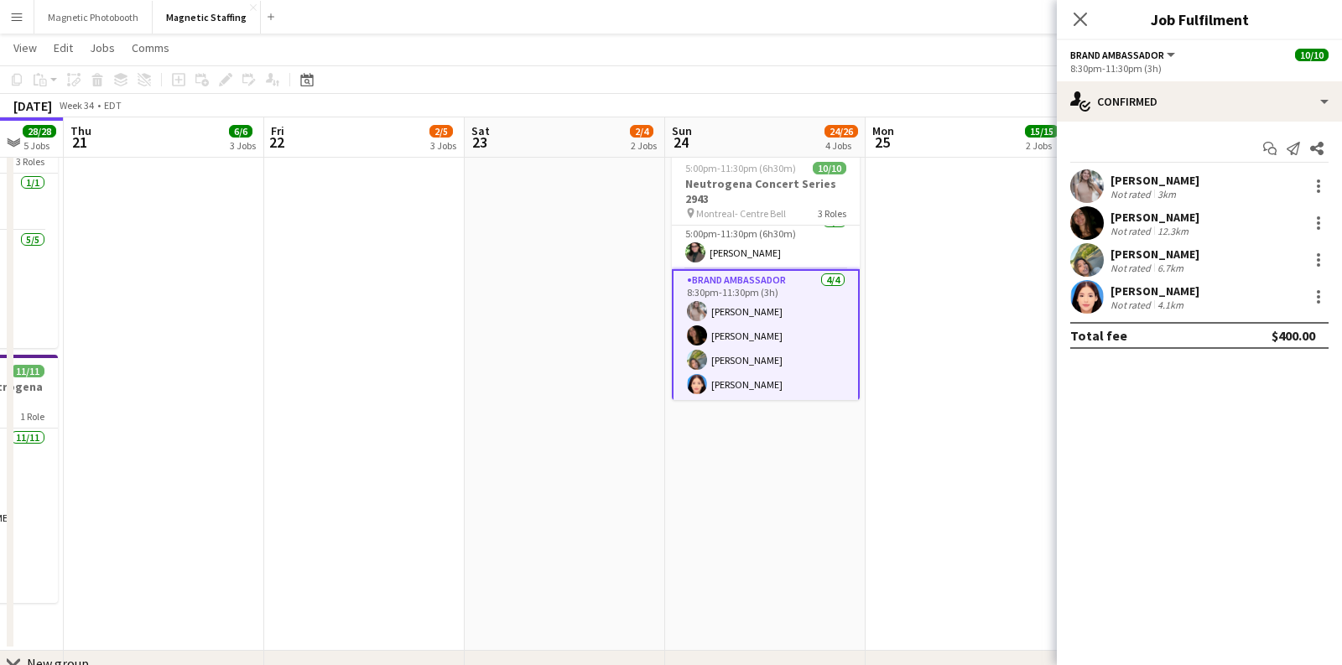
click at [1259, 187] on div "[PERSON_NAME] Not rated 3km" at bounding box center [1199, 186] width 285 height 34
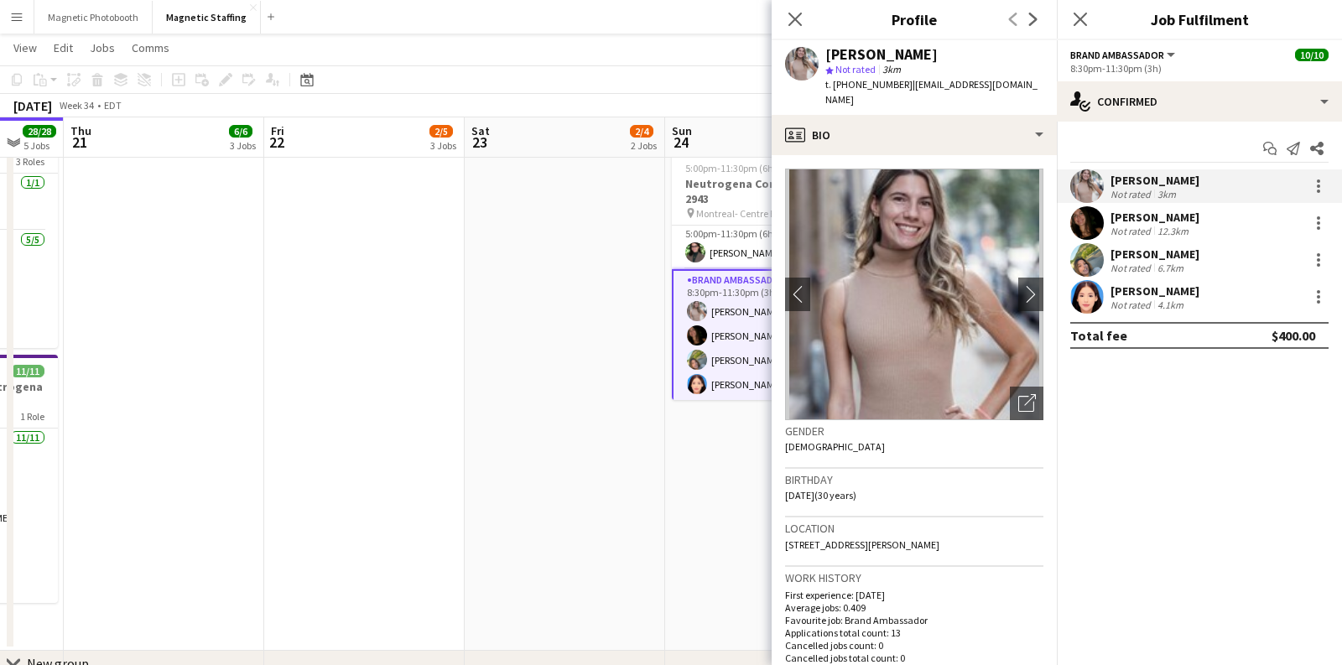
drag, startPoint x: 934, startPoint y: 55, endPoint x: 829, endPoint y: 59, distance: 104.9
click at [829, 59] on div "[PERSON_NAME]" at bounding box center [935, 54] width 218 height 15
copy div "[PERSON_NAME]"
click at [1023, 399] on icon "Open photos pop-in" at bounding box center [1028, 403] width 18 height 18
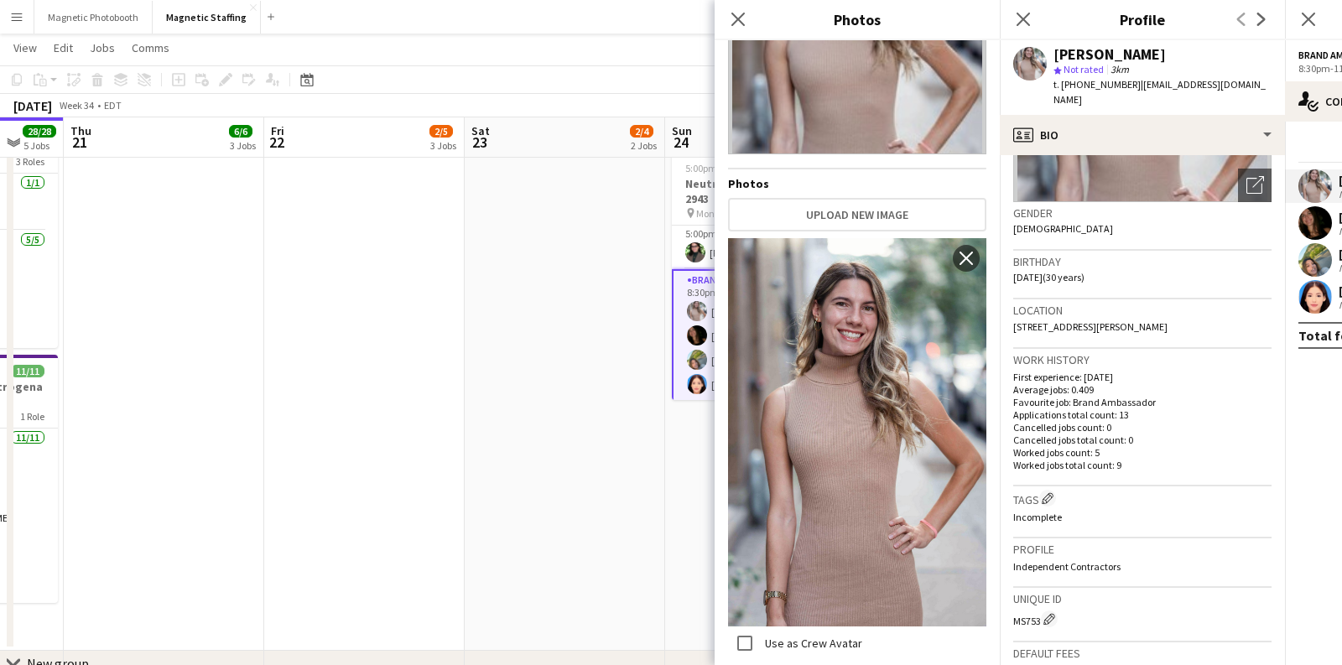
scroll to position [0, 0]
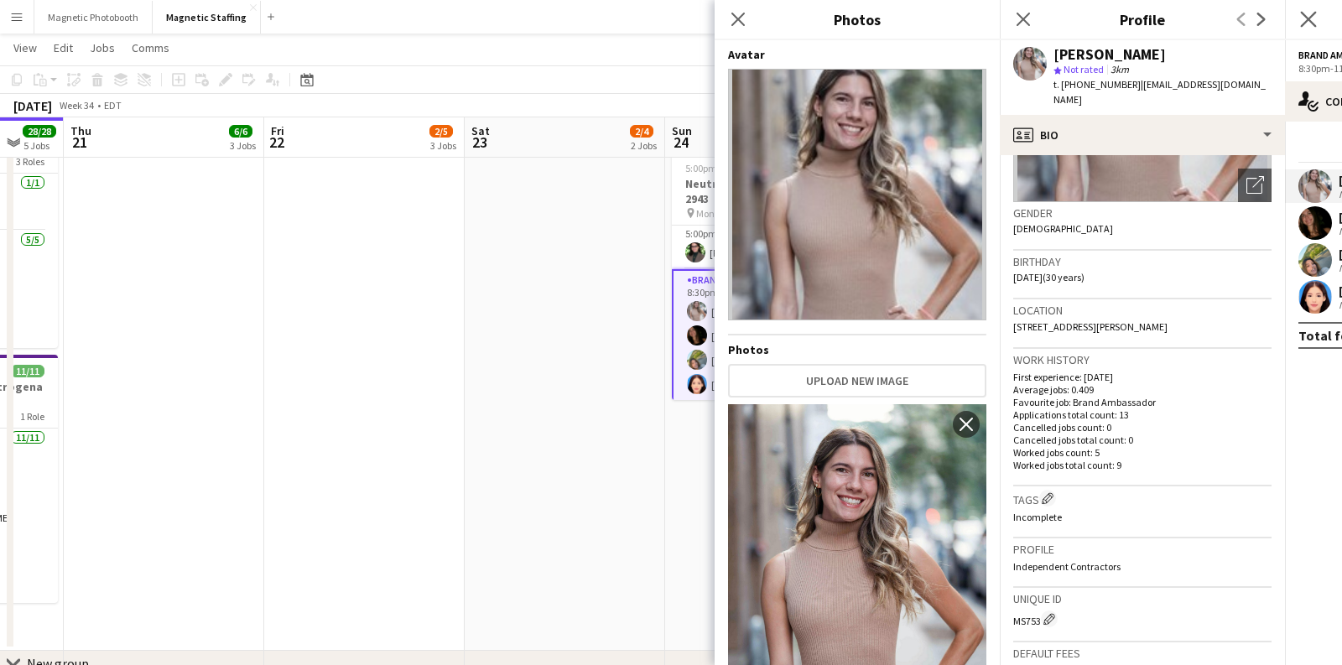
click at [1300, 19] on icon "Close pop-in" at bounding box center [1308, 19] width 16 height 16
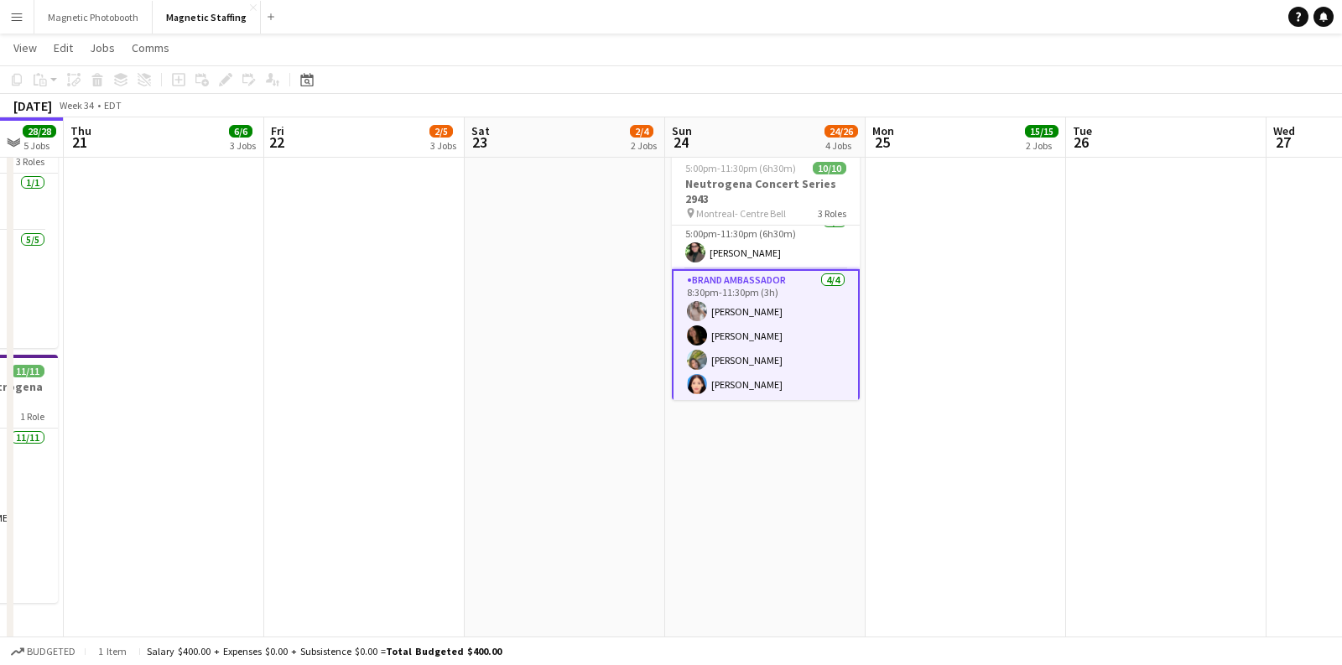
click at [753, 331] on app-card-role "Brand Ambassador [DATE] 8:30pm-11:30pm (3h) [PERSON_NAME] [PERSON_NAME] [PERSON…" at bounding box center [766, 335] width 188 height 133
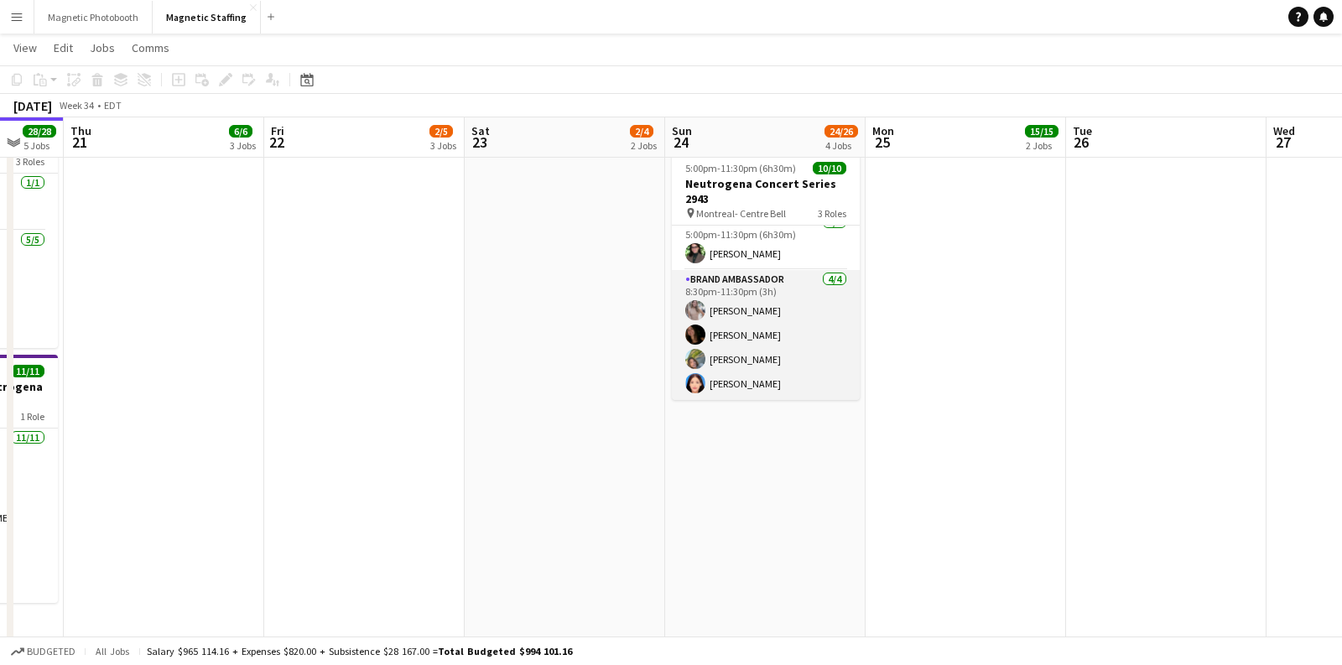
click at [739, 373] on app-card-role "Brand Ambassador [DATE] 8:30pm-11:30pm (3h) [PERSON_NAME] [PERSON_NAME] [PERSON…" at bounding box center [766, 335] width 188 height 130
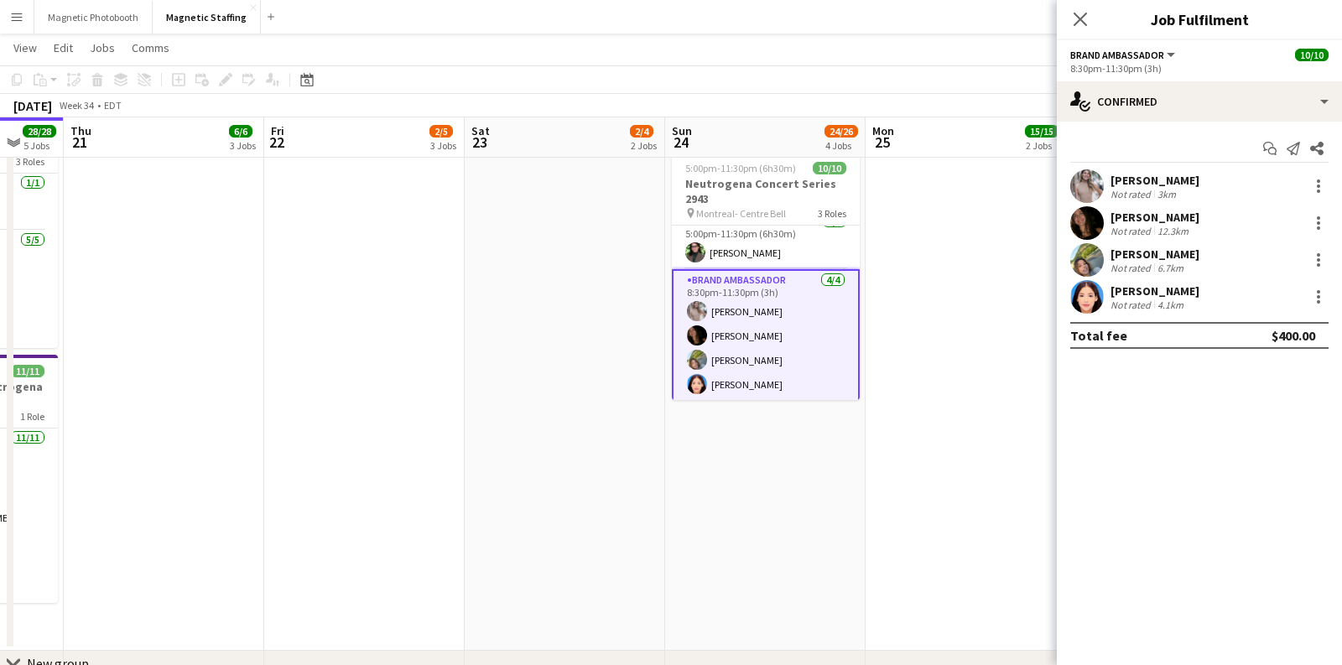
click at [1105, 228] on div "[PERSON_NAME] Not rated 12.3km" at bounding box center [1199, 223] width 285 height 34
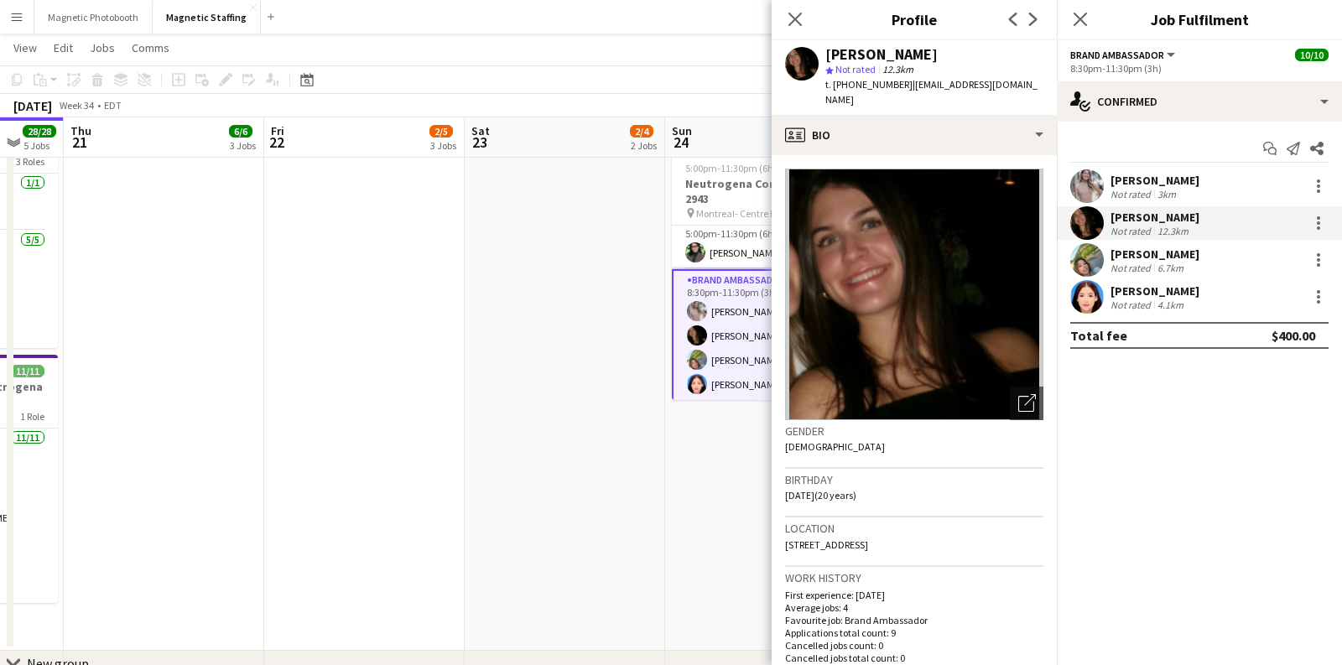
drag, startPoint x: 920, startPoint y: 55, endPoint x: 826, endPoint y: 59, distance: 93.2
click at [826, 59] on div "[PERSON_NAME]" at bounding box center [935, 54] width 218 height 15
copy div "[PERSON_NAME]"
click at [1024, 394] on icon "Open photos pop-in" at bounding box center [1028, 403] width 18 height 18
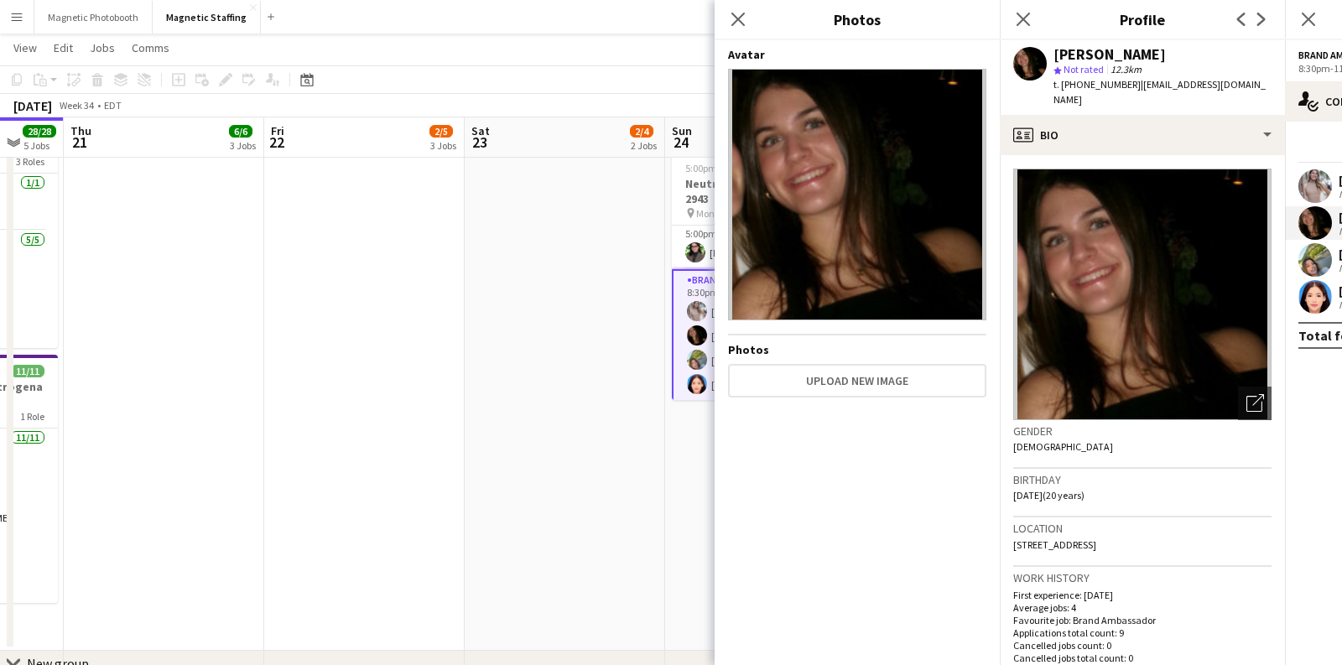
click at [688, 326] on app-user-avatar at bounding box center [697, 336] width 20 height 20
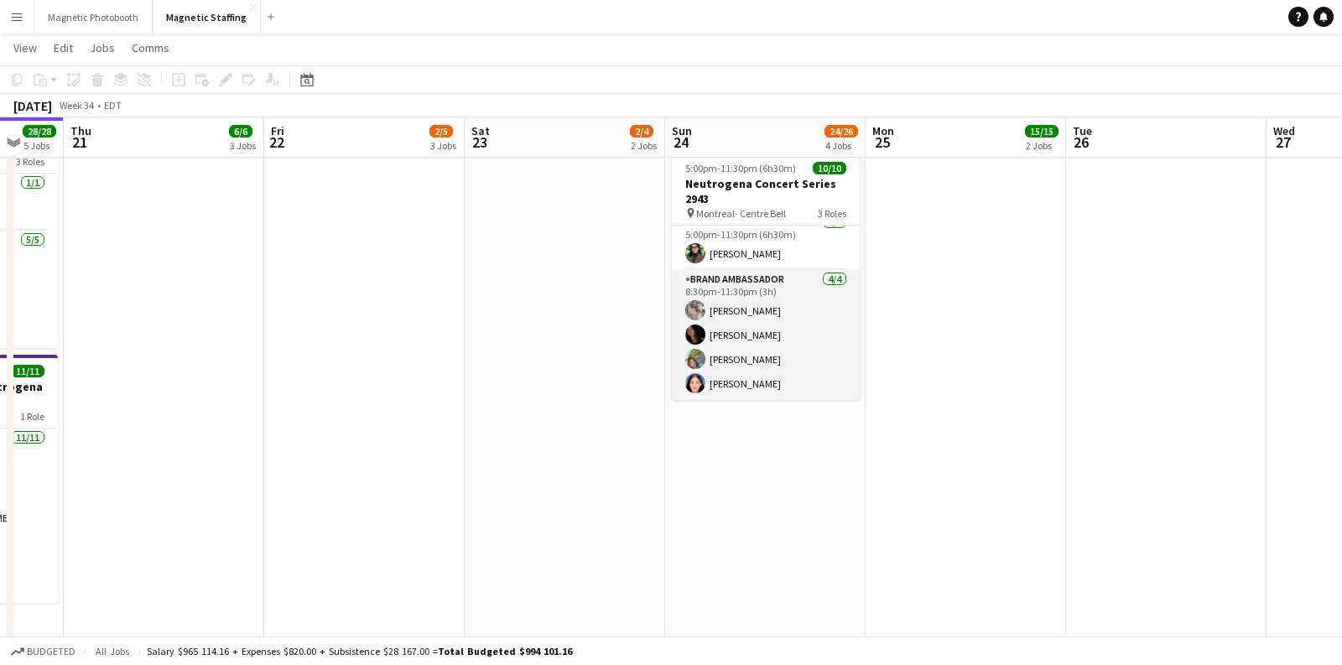
click at [779, 367] on app-card-role "Brand Ambassador [DATE] 8:30pm-11:30pm (3h) [PERSON_NAME] [PERSON_NAME] [PERSON…" at bounding box center [766, 335] width 188 height 130
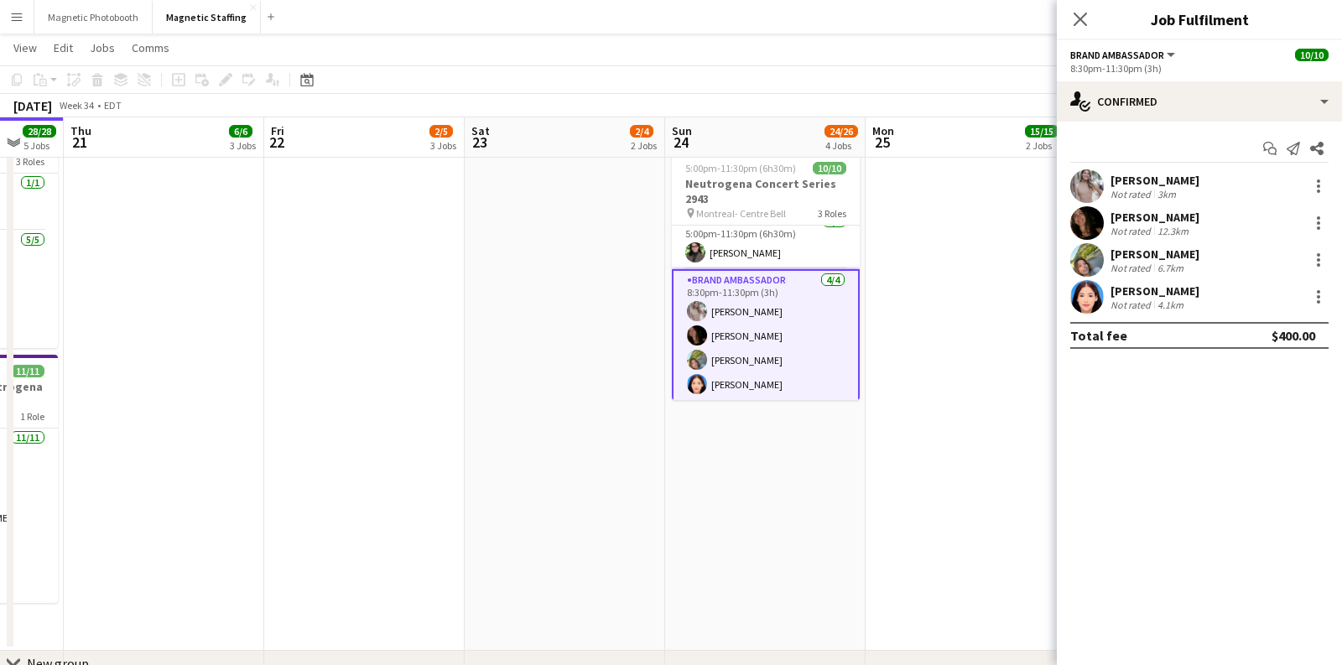
click at [1195, 258] on div "[PERSON_NAME] Not rated 6.7km" at bounding box center [1199, 260] width 285 height 34
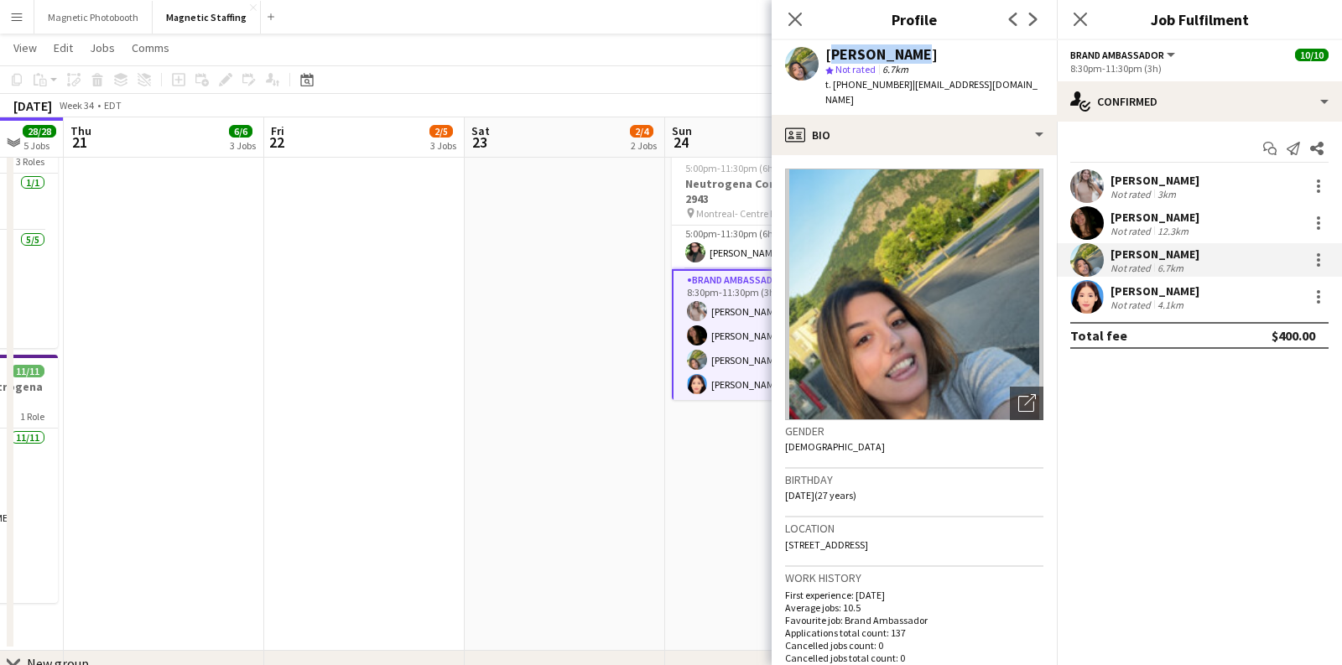
drag, startPoint x: 915, startPoint y: 60, endPoint x: 828, endPoint y: 60, distance: 87.3
click at [828, 60] on div "[PERSON_NAME]" at bounding box center [935, 54] width 218 height 15
copy div "[PERSON_NAME]"
click at [1024, 394] on icon "Open photos pop-in" at bounding box center [1028, 403] width 18 height 18
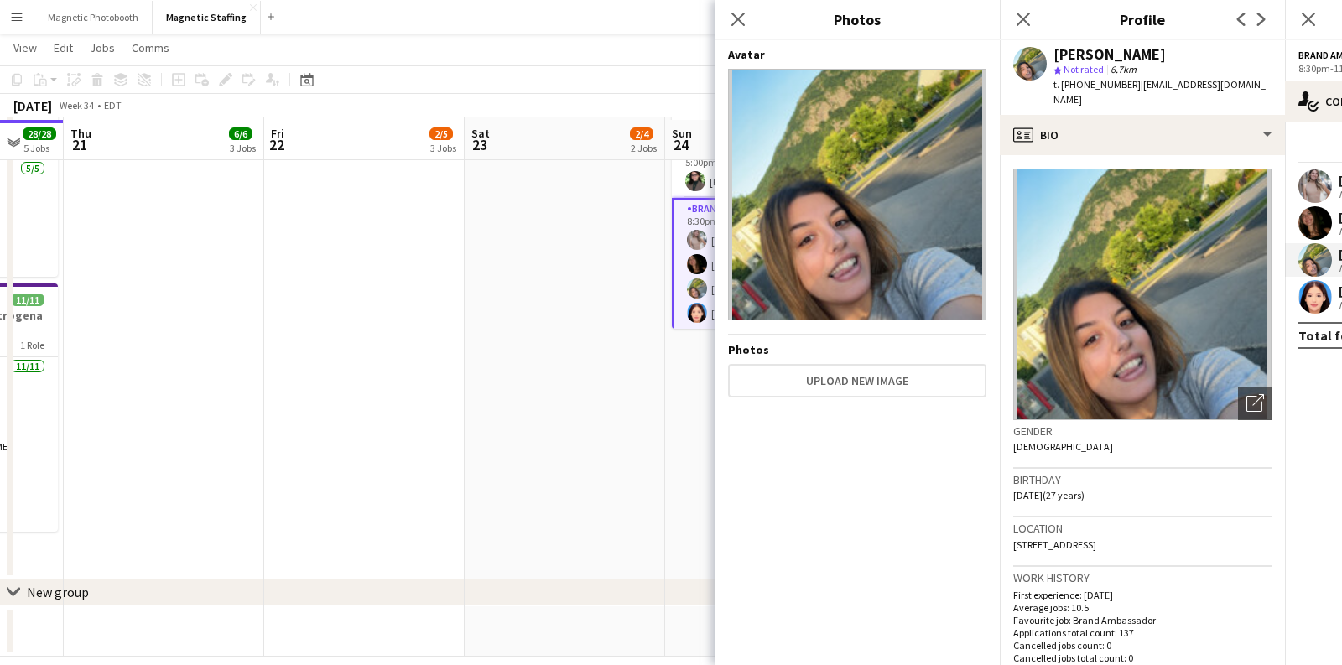
scroll to position [695, 0]
click at [701, 305] on app-user-avatar at bounding box center [697, 311] width 20 height 20
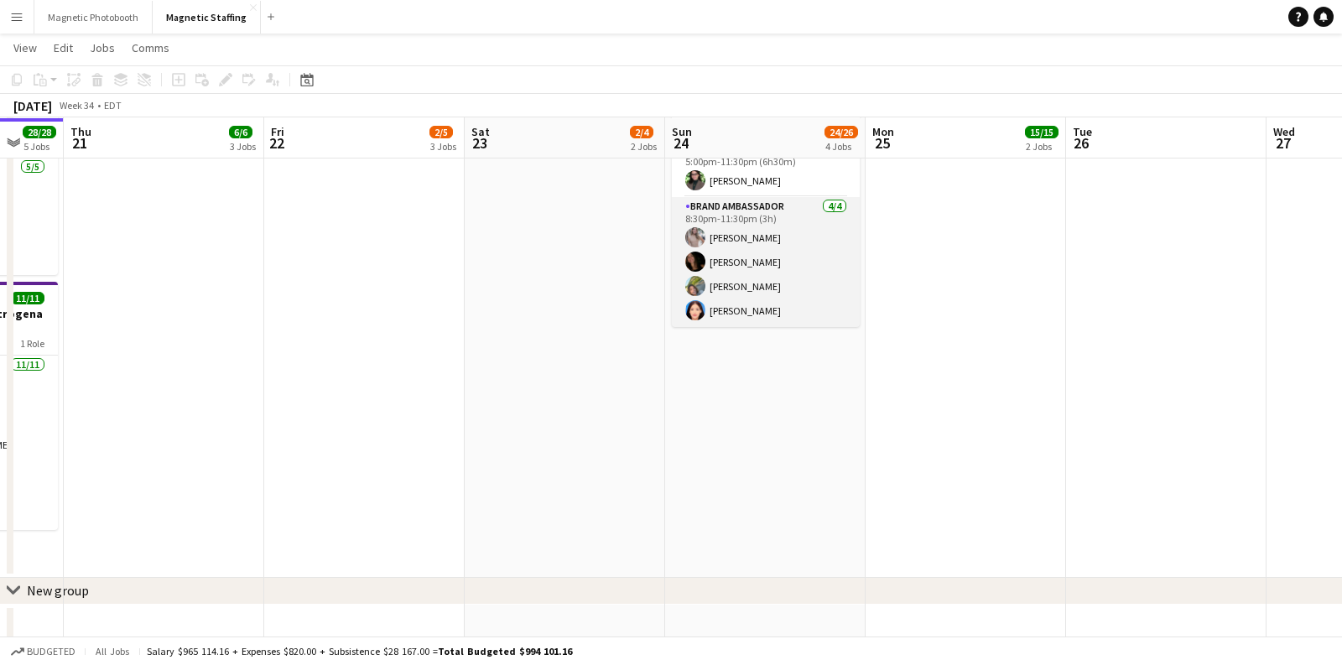
click at [773, 284] on app-card-role "Brand Ambassador [DATE] 8:30pm-11:30pm (3h) [PERSON_NAME] [PERSON_NAME] [PERSON…" at bounding box center [766, 262] width 188 height 130
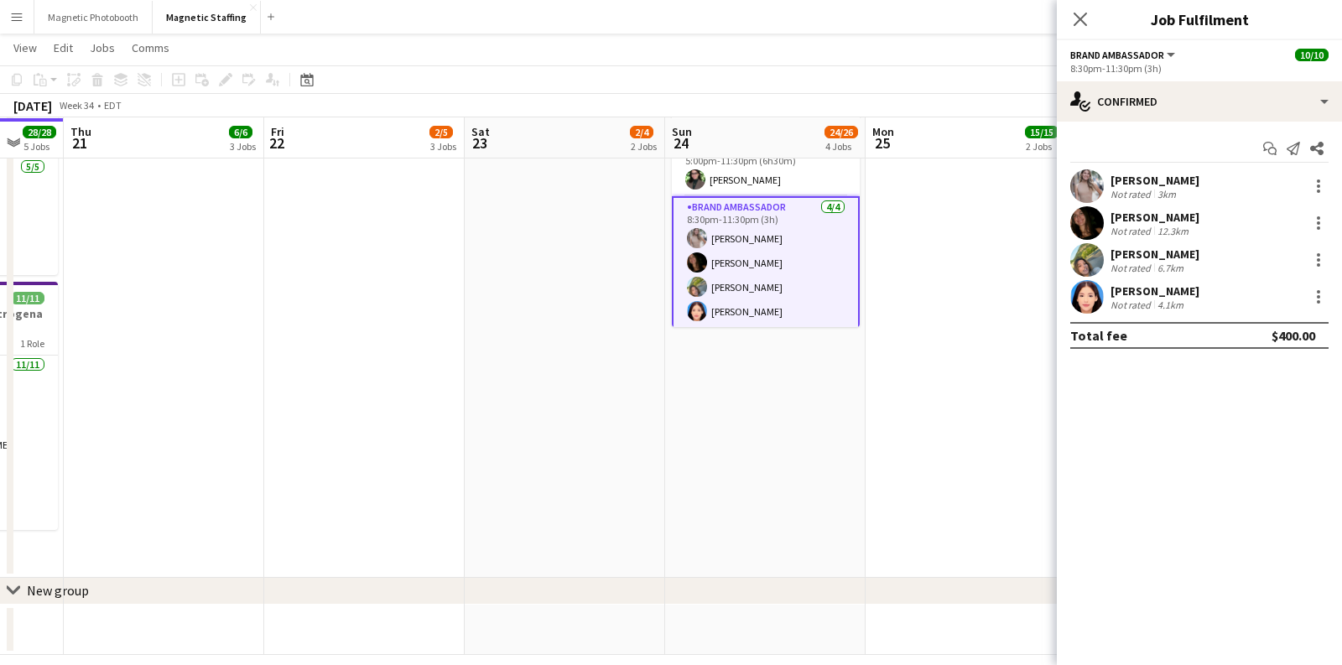
click at [1213, 271] on div "[PERSON_NAME] Not rated 6.7km" at bounding box center [1199, 260] width 285 height 34
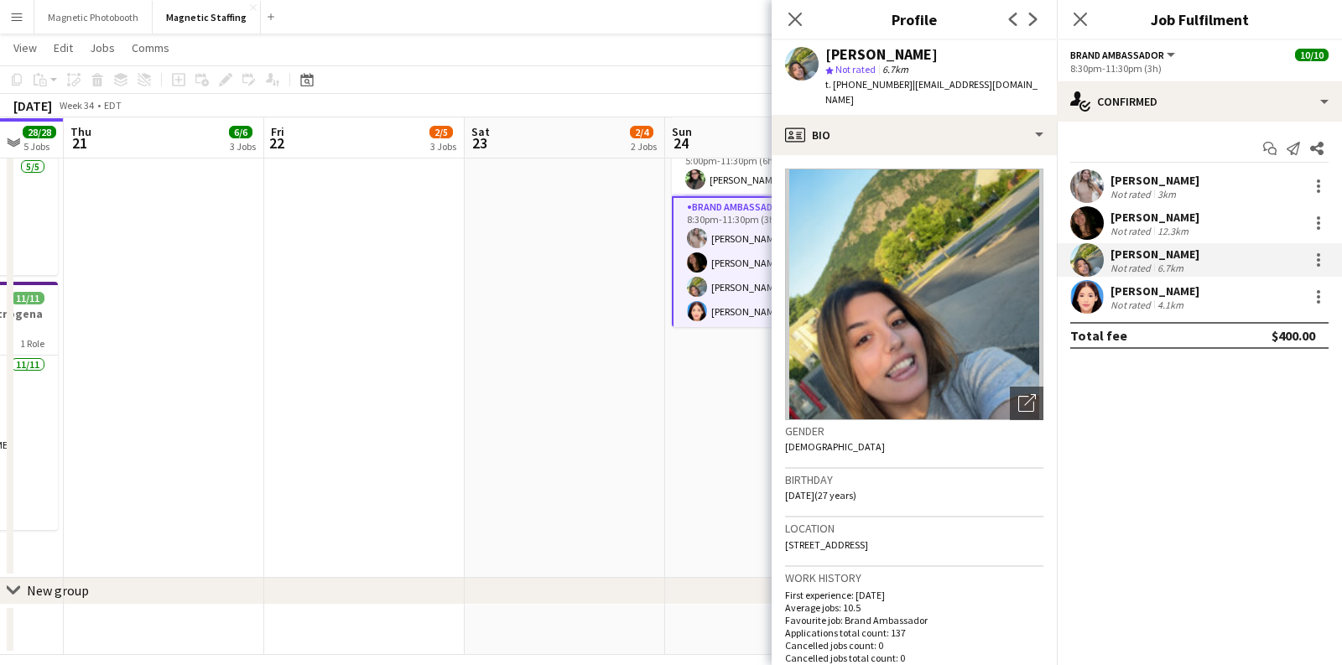
click at [1185, 306] on div "4.1km" at bounding box center [1171, 305] width 33 height 13
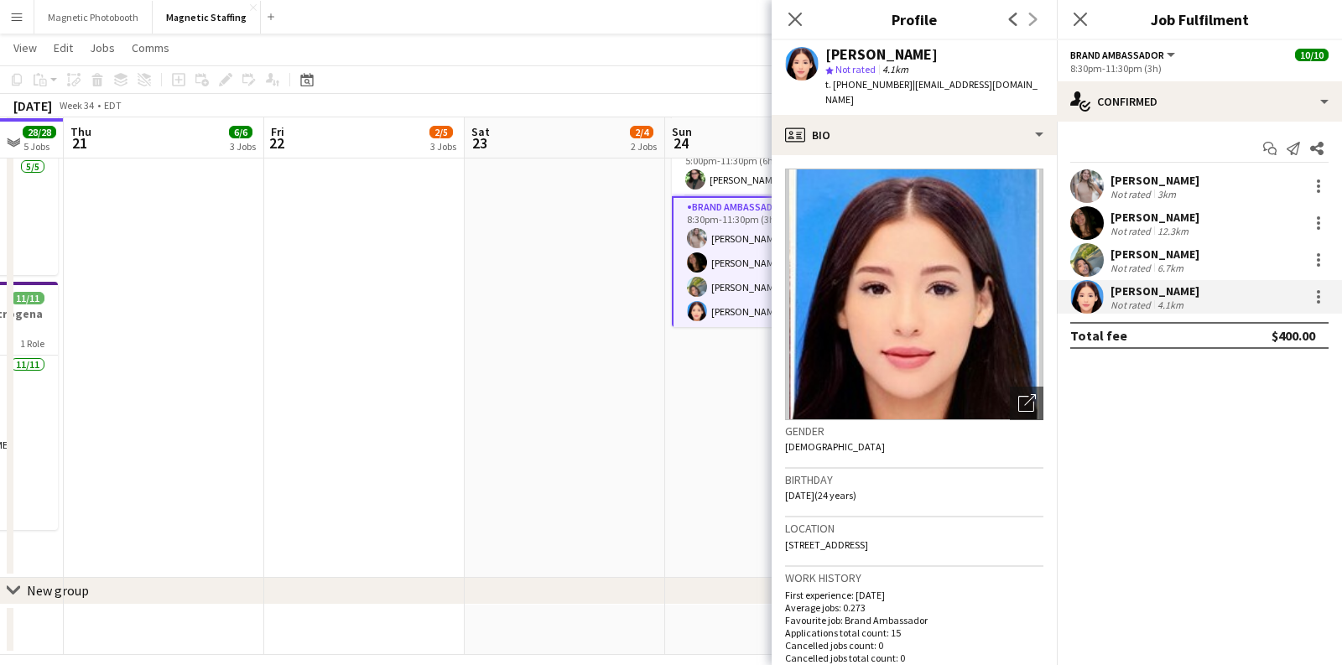
drag, startPoint x: 925, startPoint y: 56, endPoint x: 827, endPoint y: 56, distance: 97.3
click at [827, 56] on div "[PERSON_NAME]" at bounding box center [935, 54] width 218 height 15
copy div "[PERSON_NAME]"
click at [1026, 394] on icon "Open photos pop-in" at bounding box center [1028, 403] width 18 height 18
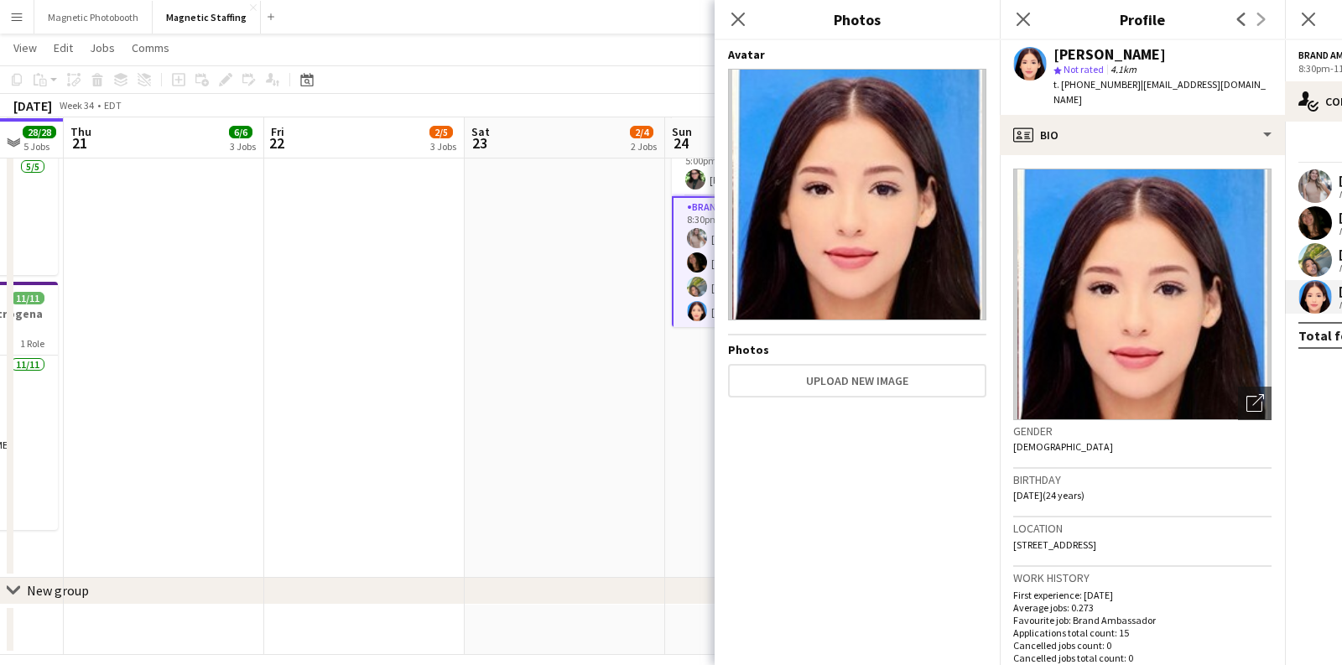
scroll to position [711, 0]
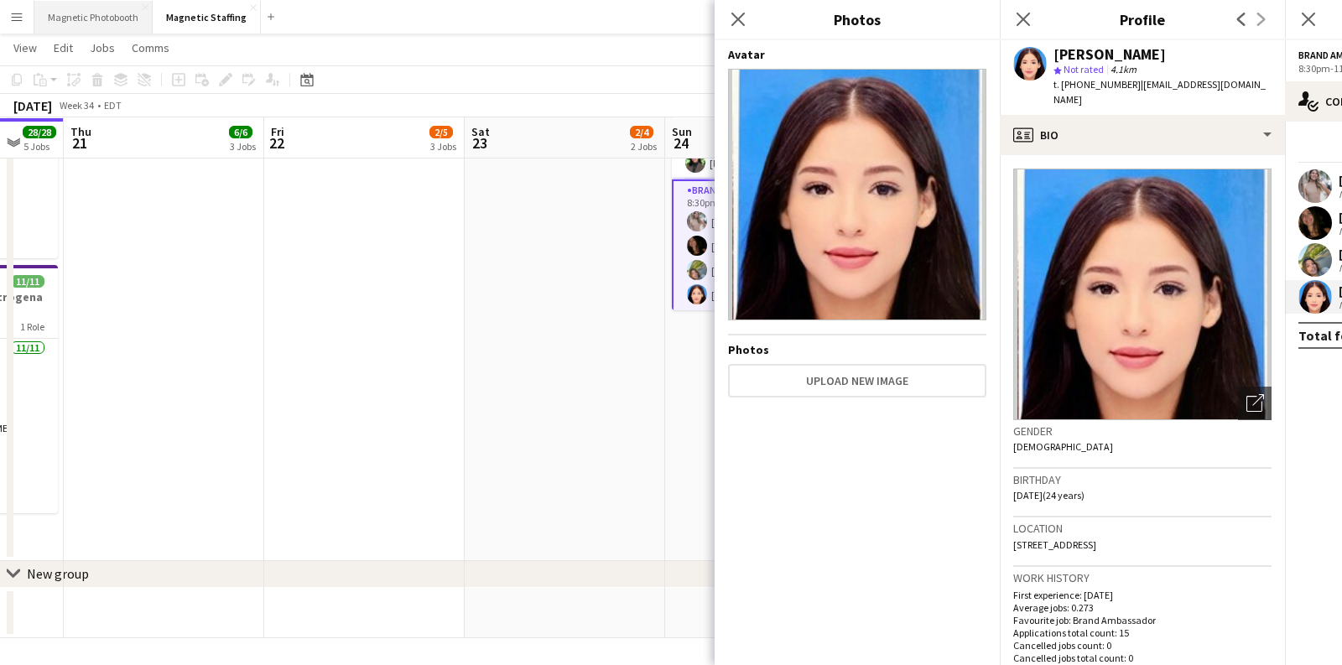
click at [112, 22] on button "Magnetic Photobooth Close" at bounding box center [93, 17] width 118 height 33
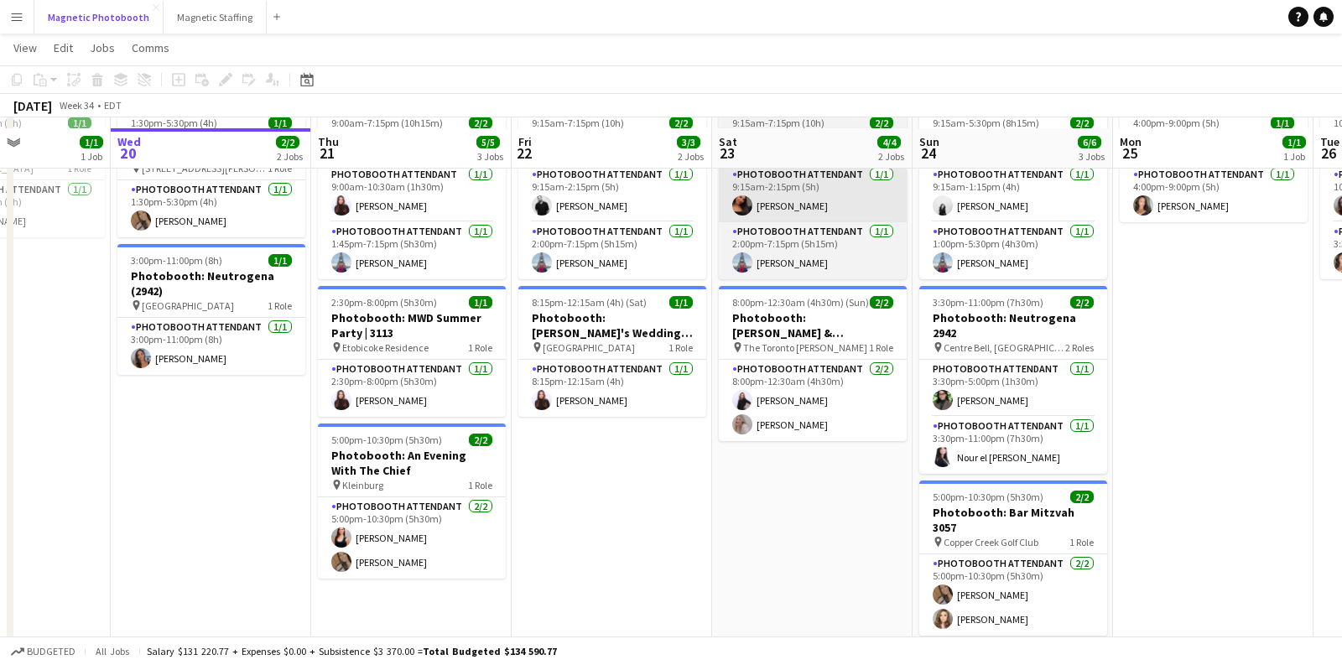
scroll to position [106, 0]
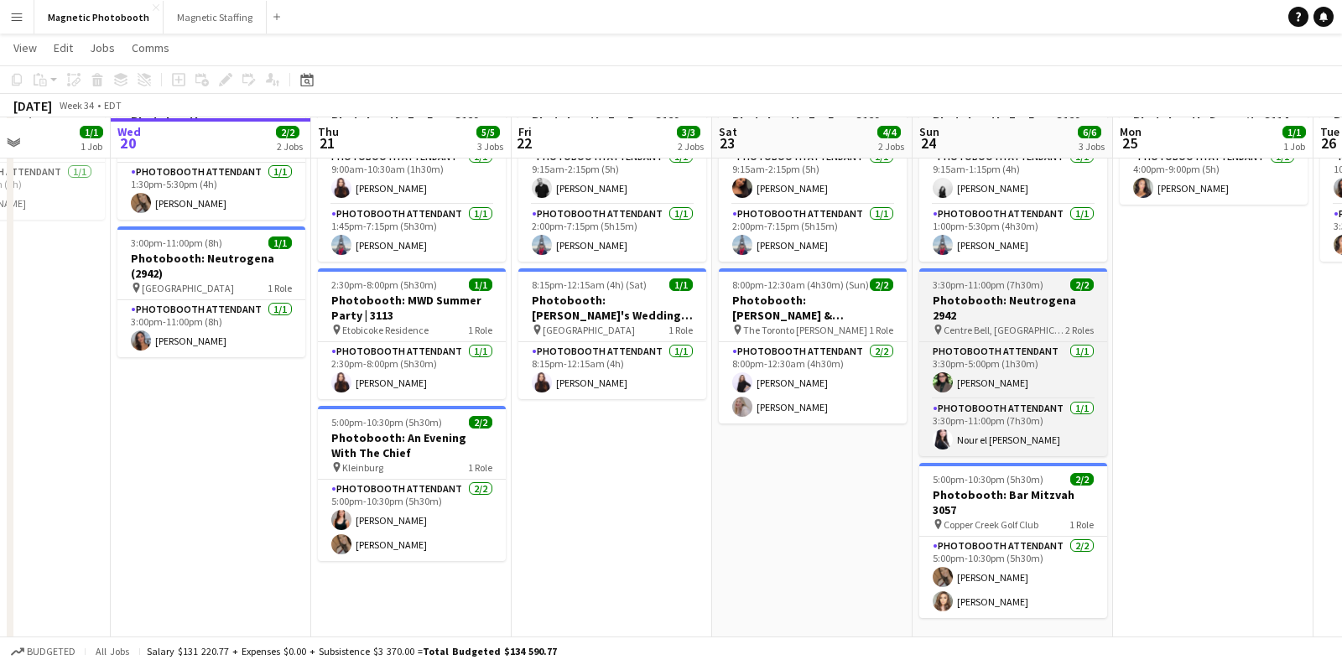
click at [993, 303] on h3 "Photobooth: Neutrogena 2942" at bounding box center [1014, 308] width 188 height 30
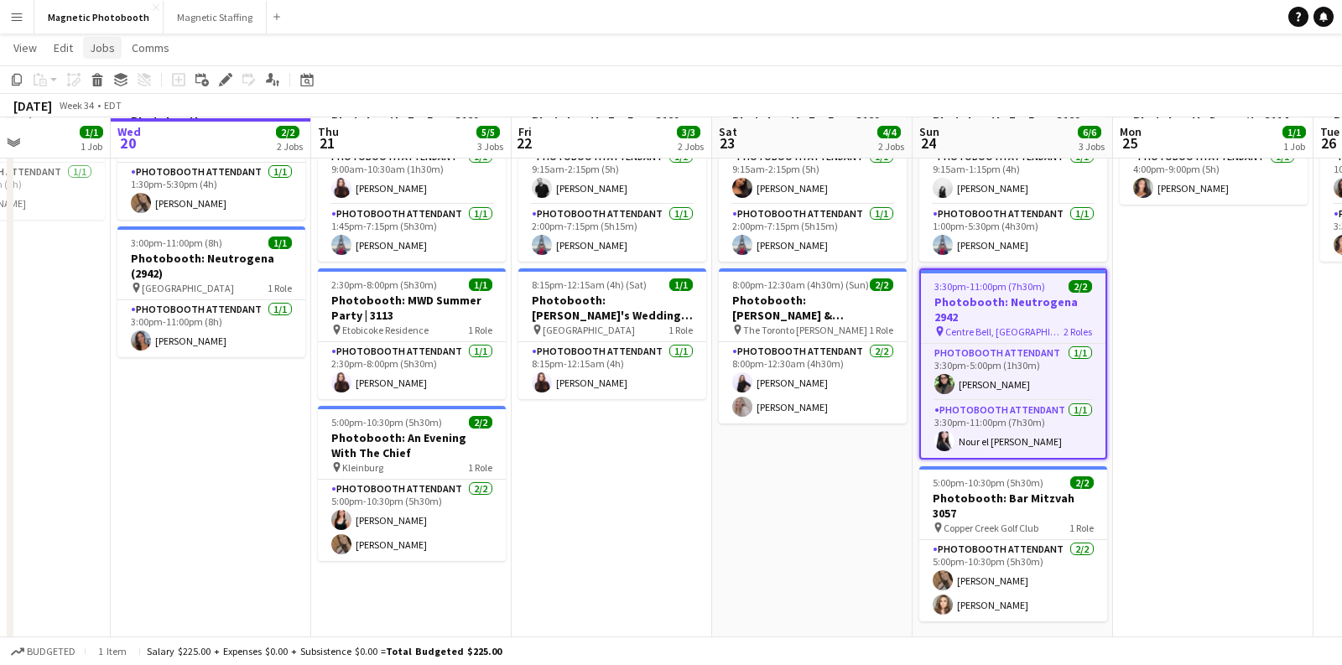
click at [106, 46] on span "Jobs" at bounding box center [102, 47] width 25 height 15
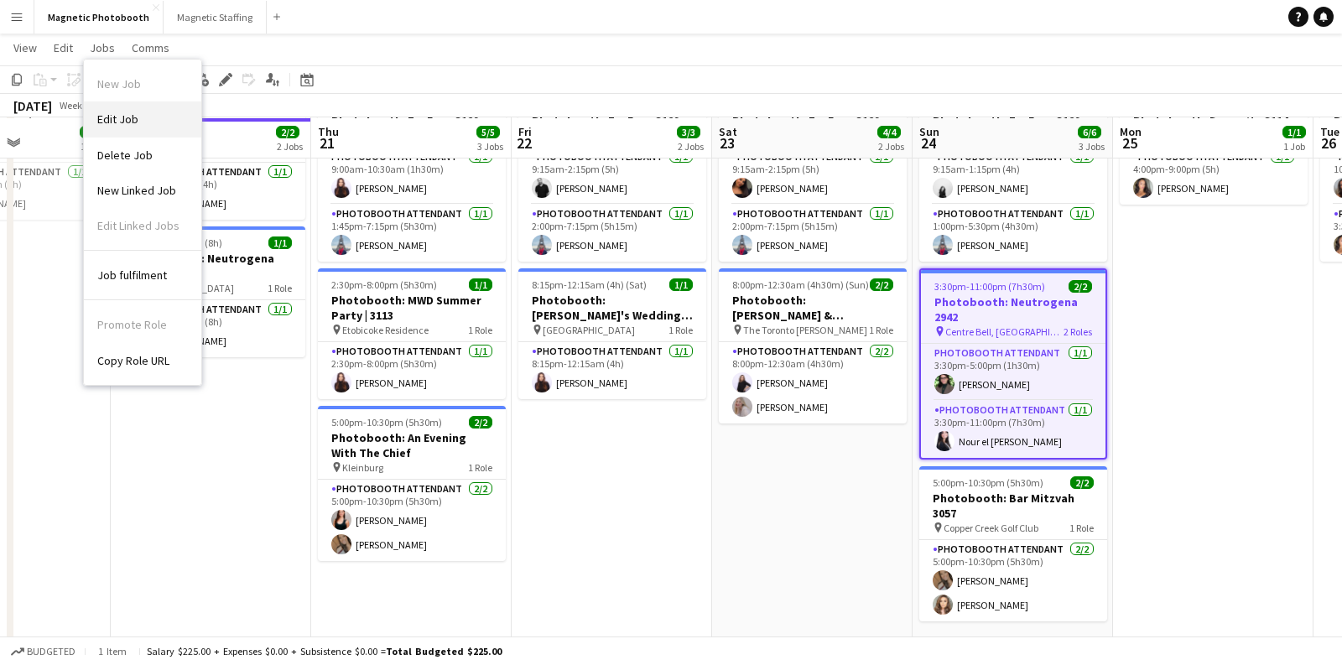
click at [124, 130] on link "Edit Job" at bounding box center [142, 119] width 117 height 35
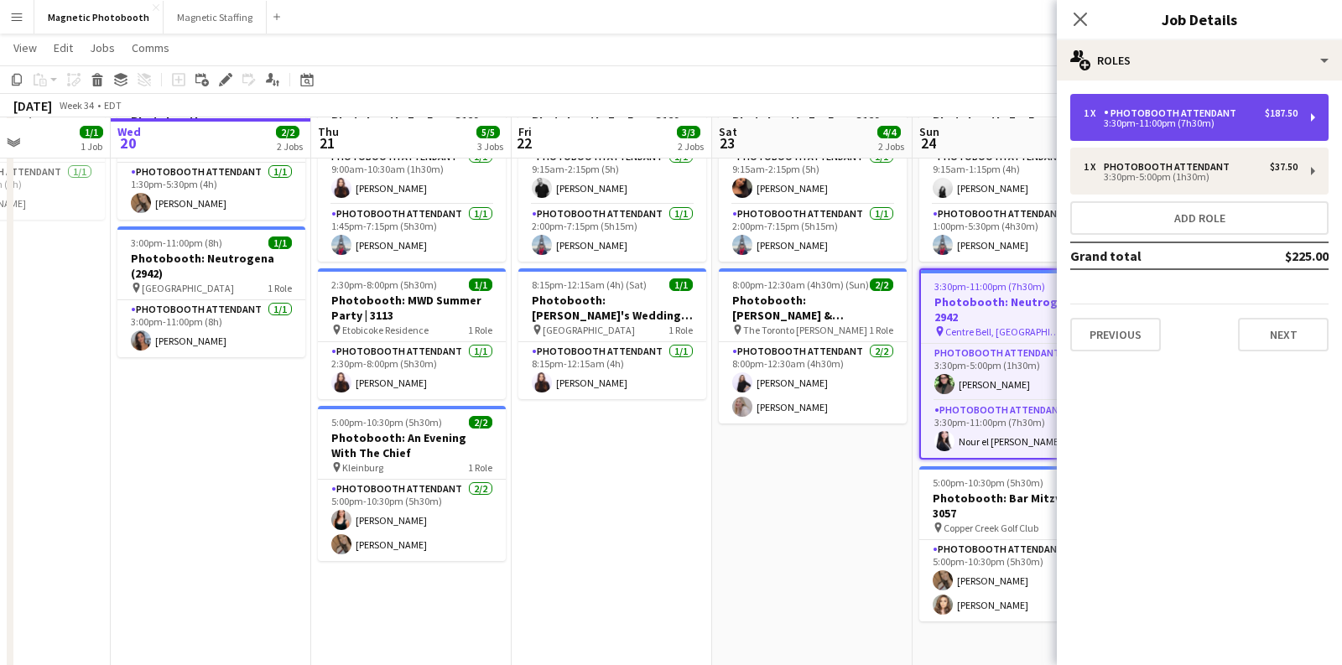
click at [1104, 104] on div "1 x Photobooth Attendant $187.50 3:30pm-11:00pm (7h30m)" at bounding box center [1200, 117] width 258 height 47
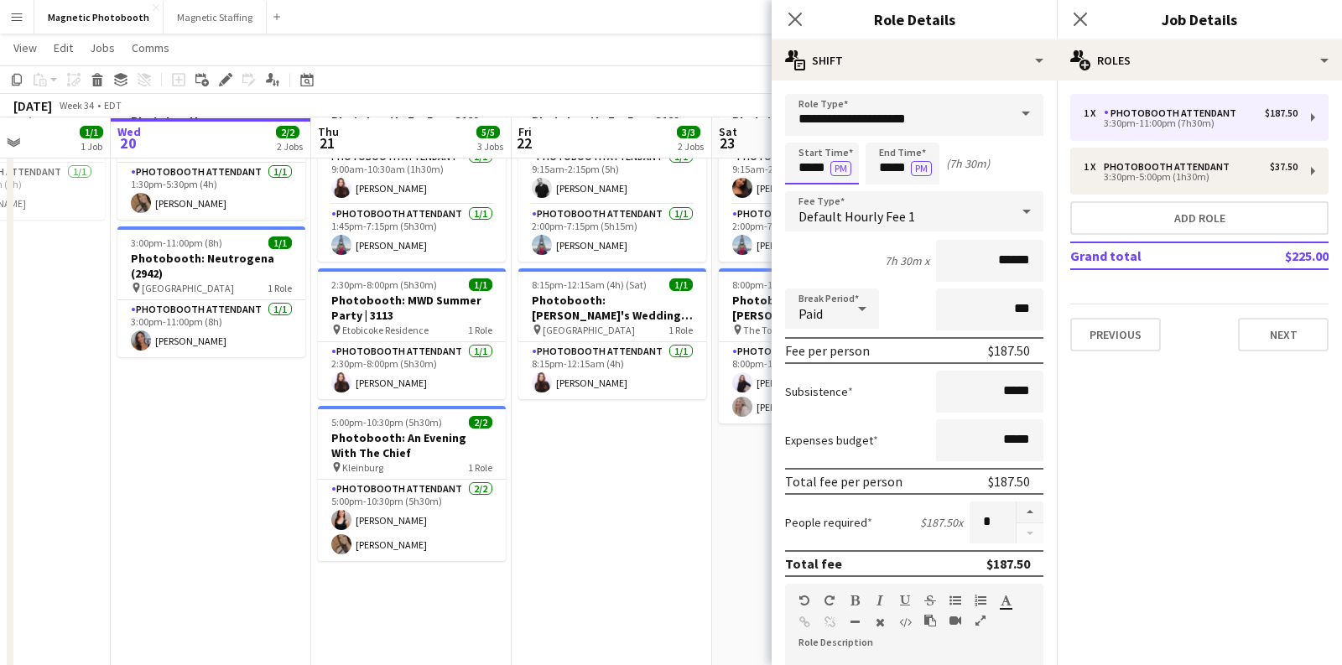
click at [809, 169] on input "*****" at bounding box center [822, 164] width 74 height 42
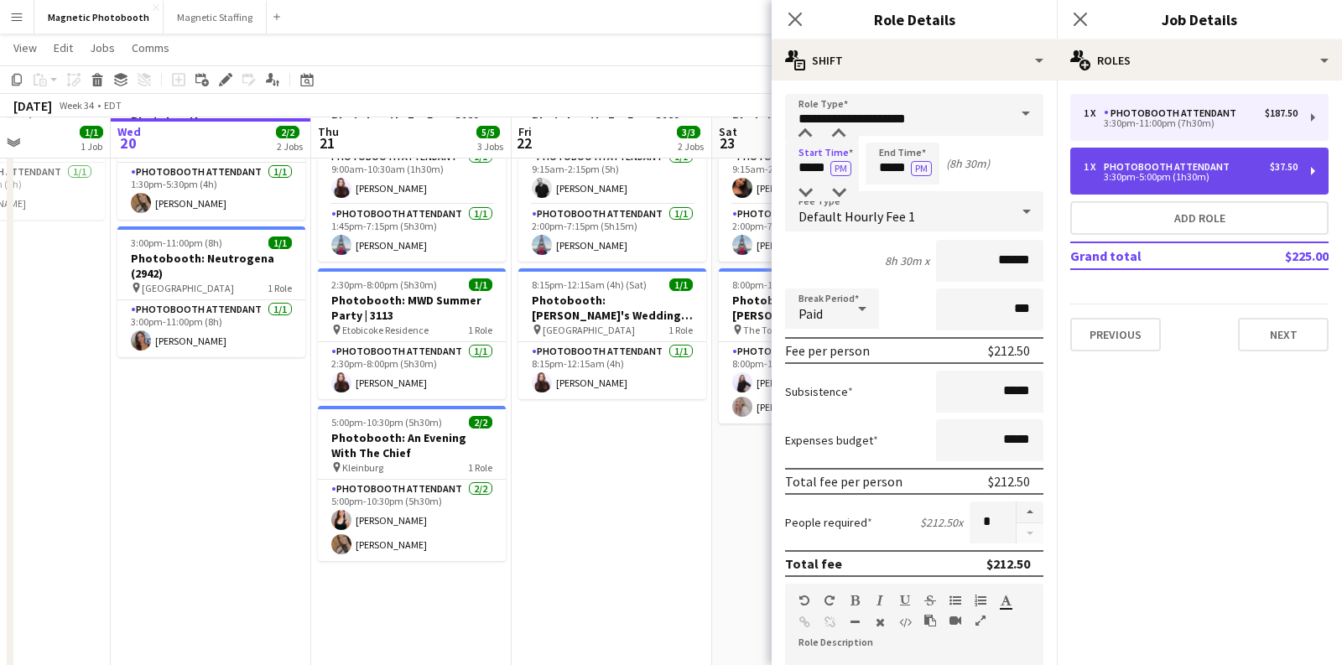
click at [1159, 173] on div "3:30pm-5:00pm (1h30m)" at bounding box center [1191, 177] width 214 height 8
type input "*****"
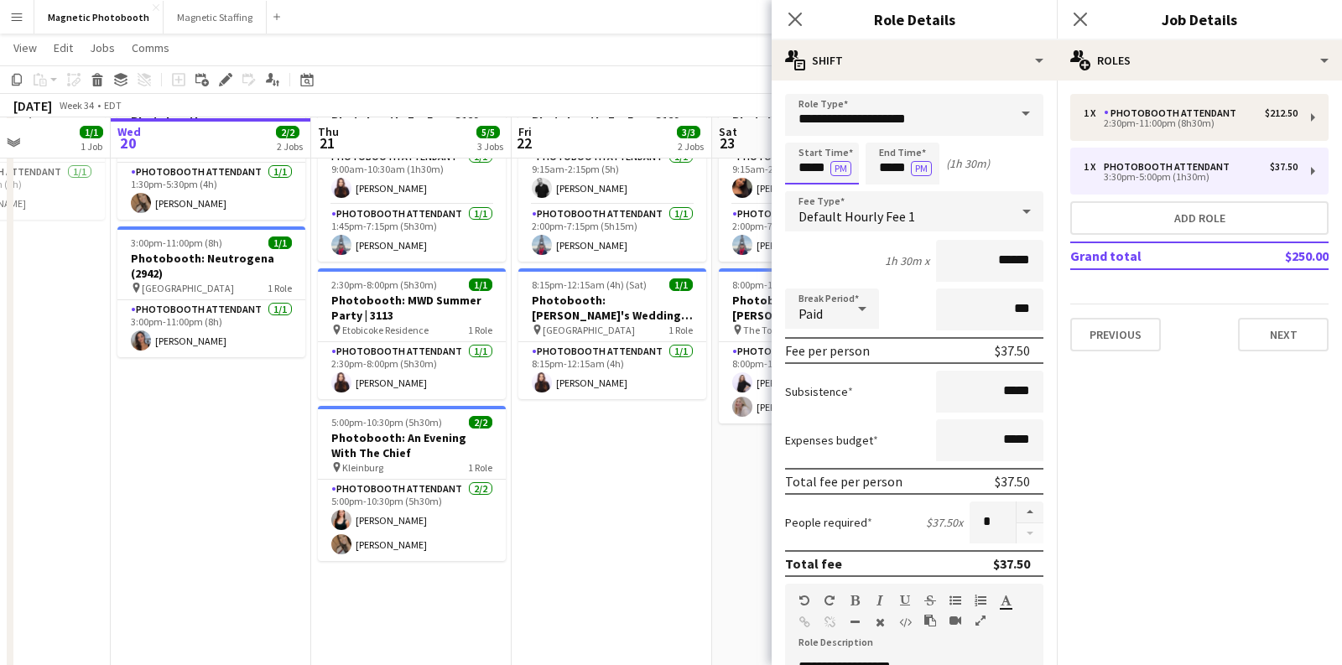
click at [810, 169] on input "*****" at bounding box center [822, 164] width 74 height 42
type input "*****"
click at [1190, 428] on mat-expansion-panel "pencil3 General details 1 x Photobooth Attendant $212.50 2:30pm-11:00pm (8h30m)…" at bounding box center [1199, 373] width 285 height 585
click at [1108, 465] on mat-expansion-panel "pencil3 General details 1 x Photobooth Attendant $212.50 2:30pm-11:00pm (8h30m)…" at bounding box center [1199, 373] width 285 height 585
click at [795, 14] on icon "Close pop-in" at bounding box center [795, 19] width 16 height 16
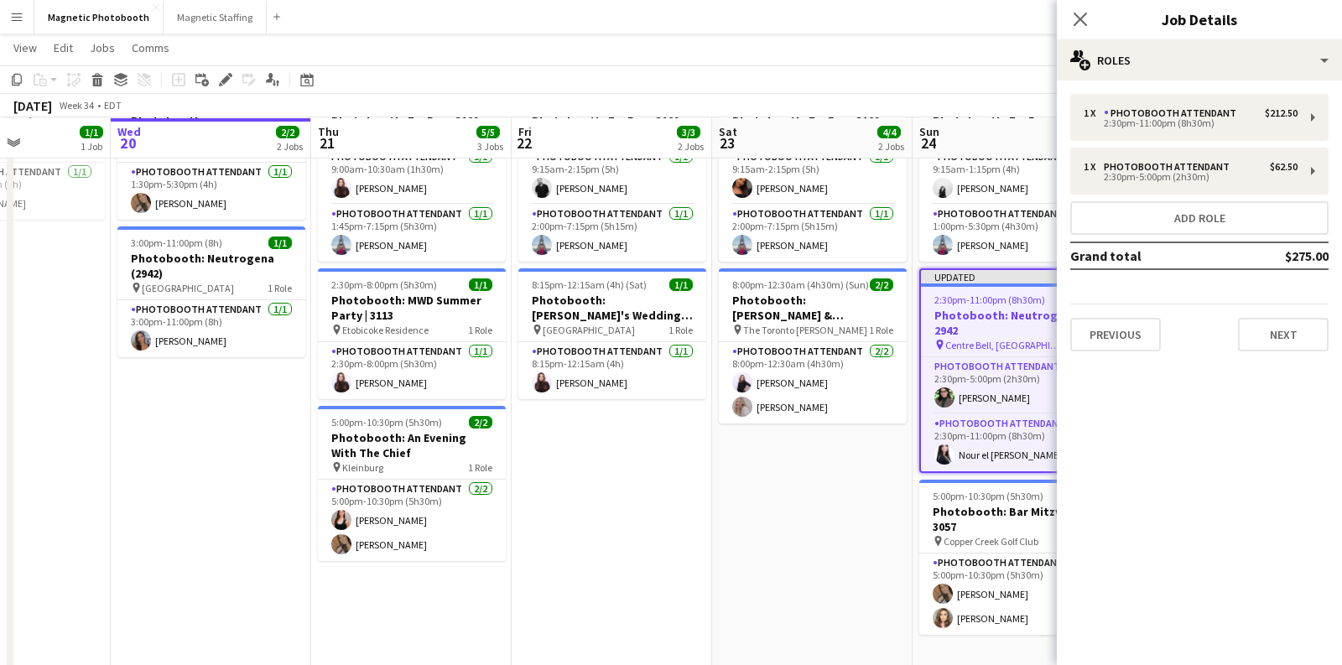
click at [826, 502] on app-date-cell "9:15am-7:15pm (10h) 2/2 Photobooth: FanExpo 3129 pin MTCC 2 Roles Photobooth At…" at bounding box center [812, 376] width 201 height 589
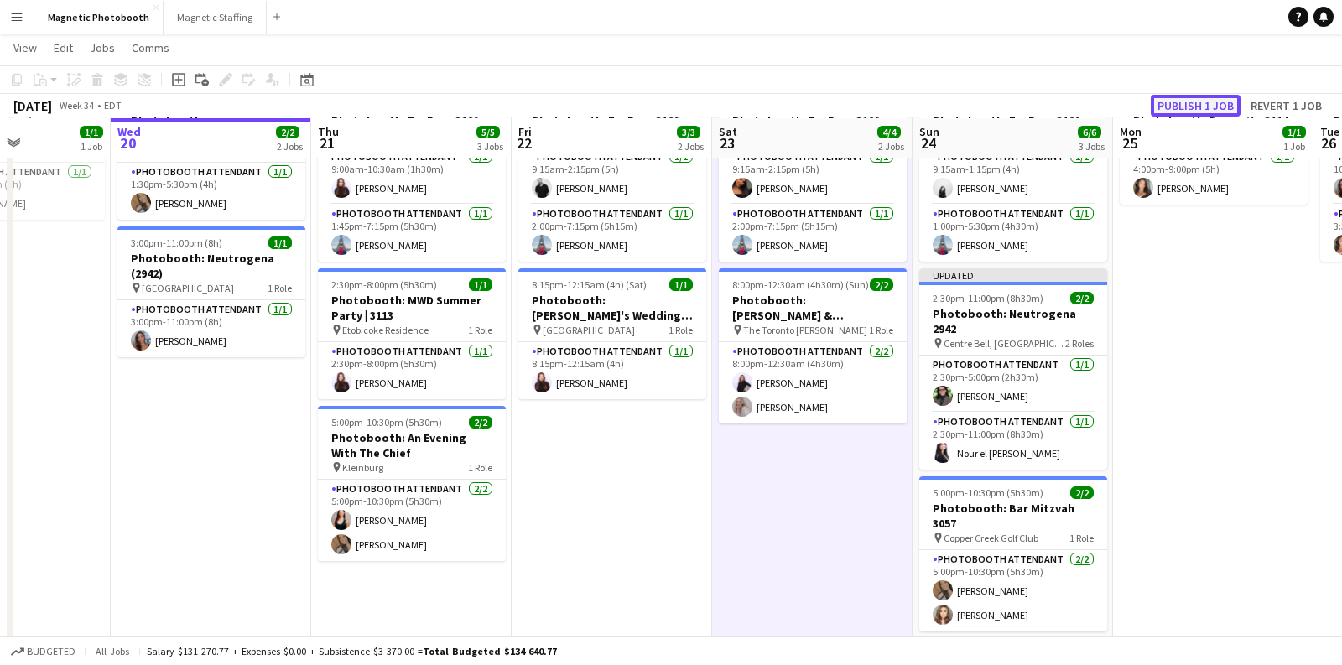
click at [1194, 104] on button "Publish 1 job" at bounding box center [1196, 106] width 90 height 22
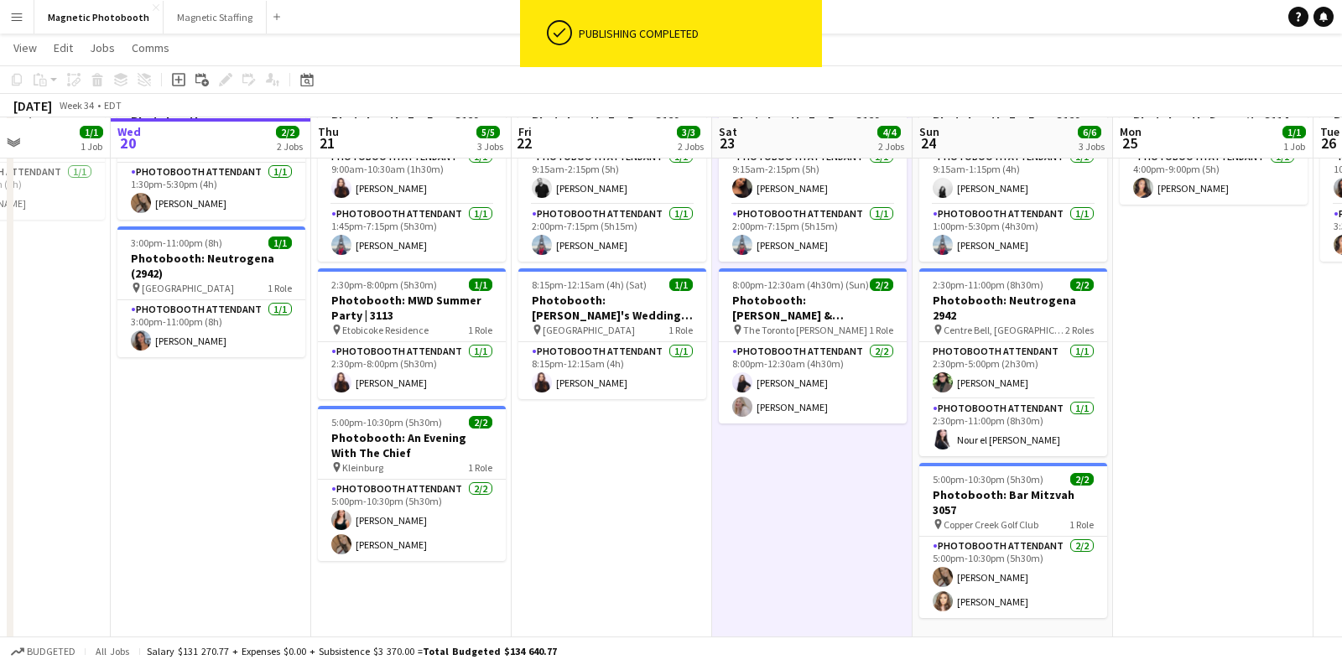
click at [977, 80] on app-toolbar "Copy Paste Paste Command V Paste with crew Command Shift V Paste linked Job [GE…" at bounding box center [671, 79] width 1342 height 29
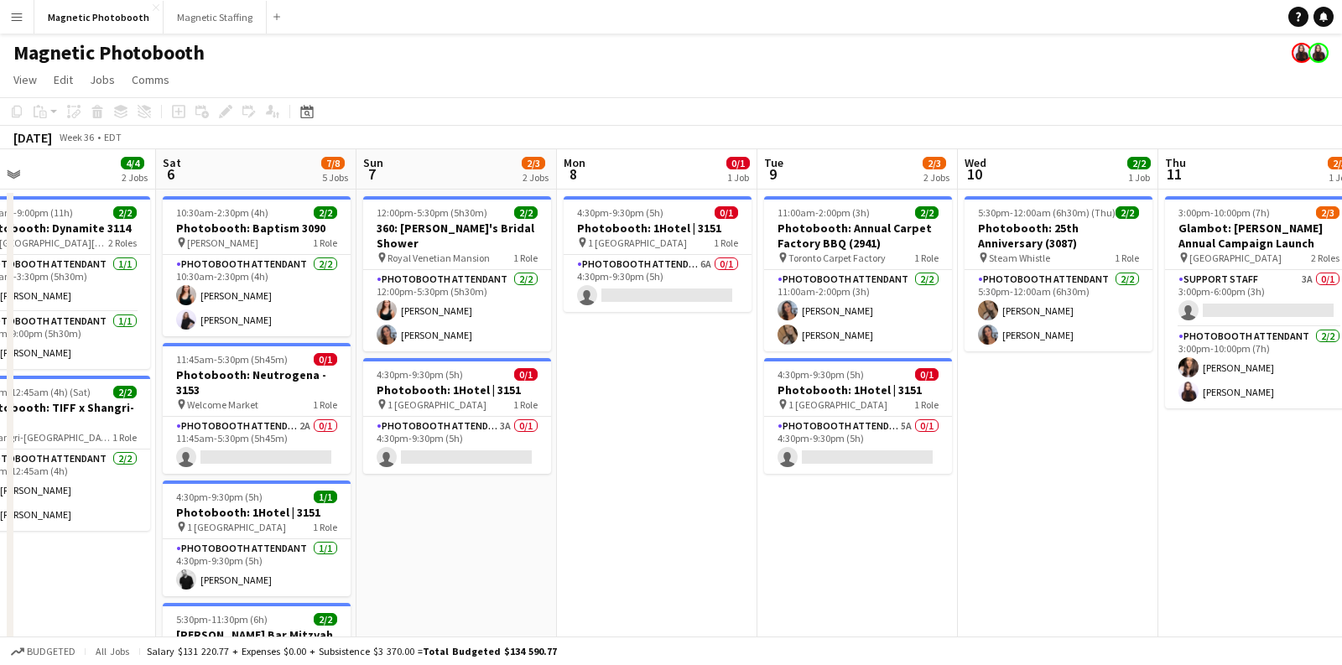
scroll to position [0, 708]
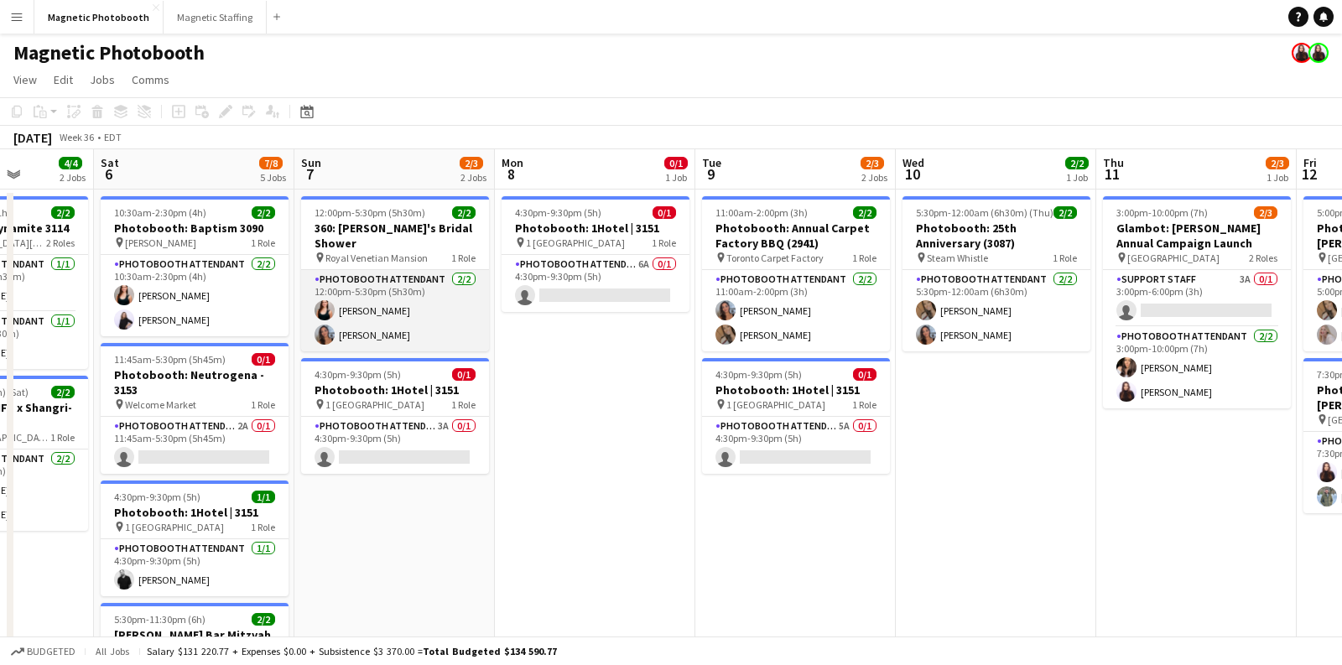
click at [338, 288] on app-card-role "Photobooth Attendant 2/2 12:00pm-5:30pm (5h30m) Amy Matyszczuk Diana Michailidis" at bounding box center [395, 310] width 188 height 81
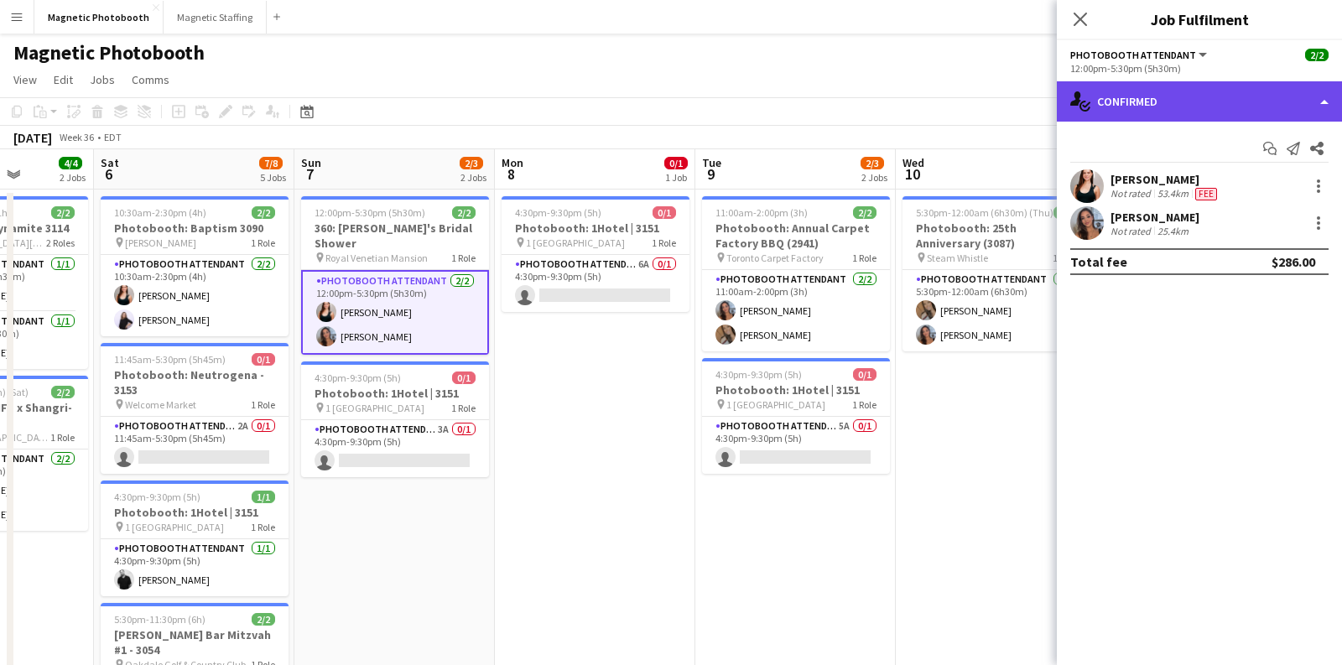
click at [1211, 105] on div "single-neutral-actions-check-2 Confirmed" at bounding box center [1199, 101] width 285 height 40
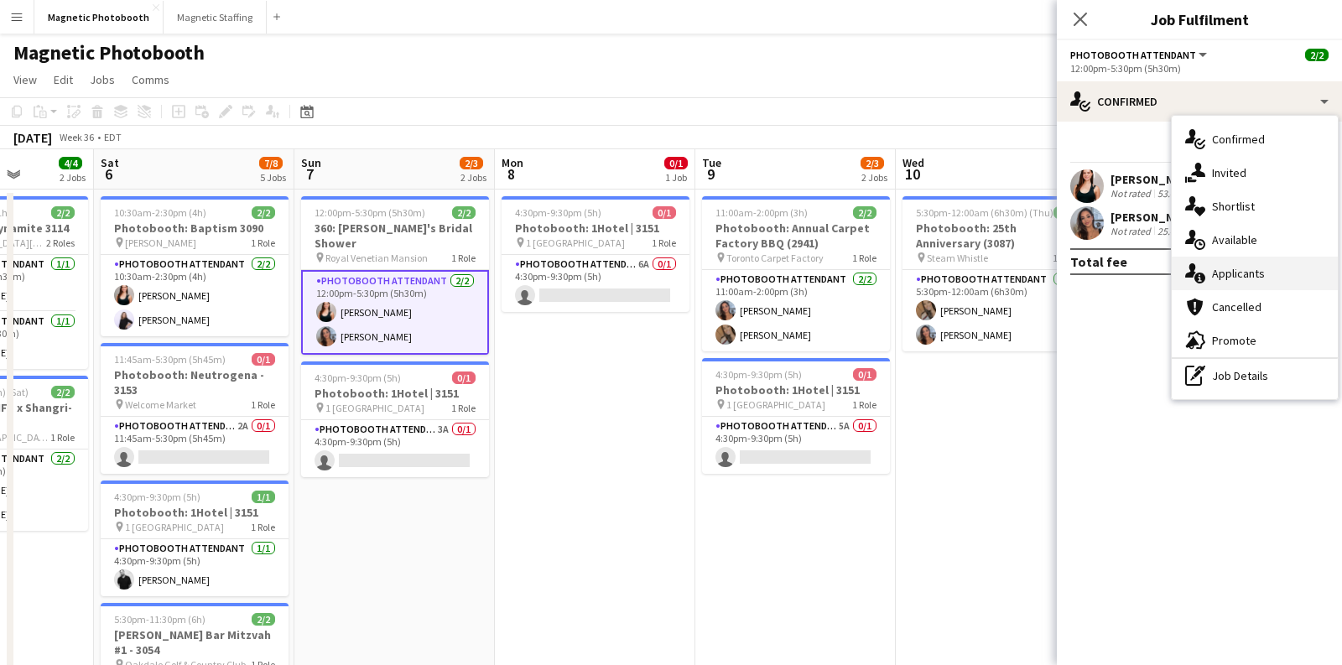
click at [1228, 276] on div "single-neutral-actions-information Applicants" at bounding box center [1255, 274] width 166 height 34
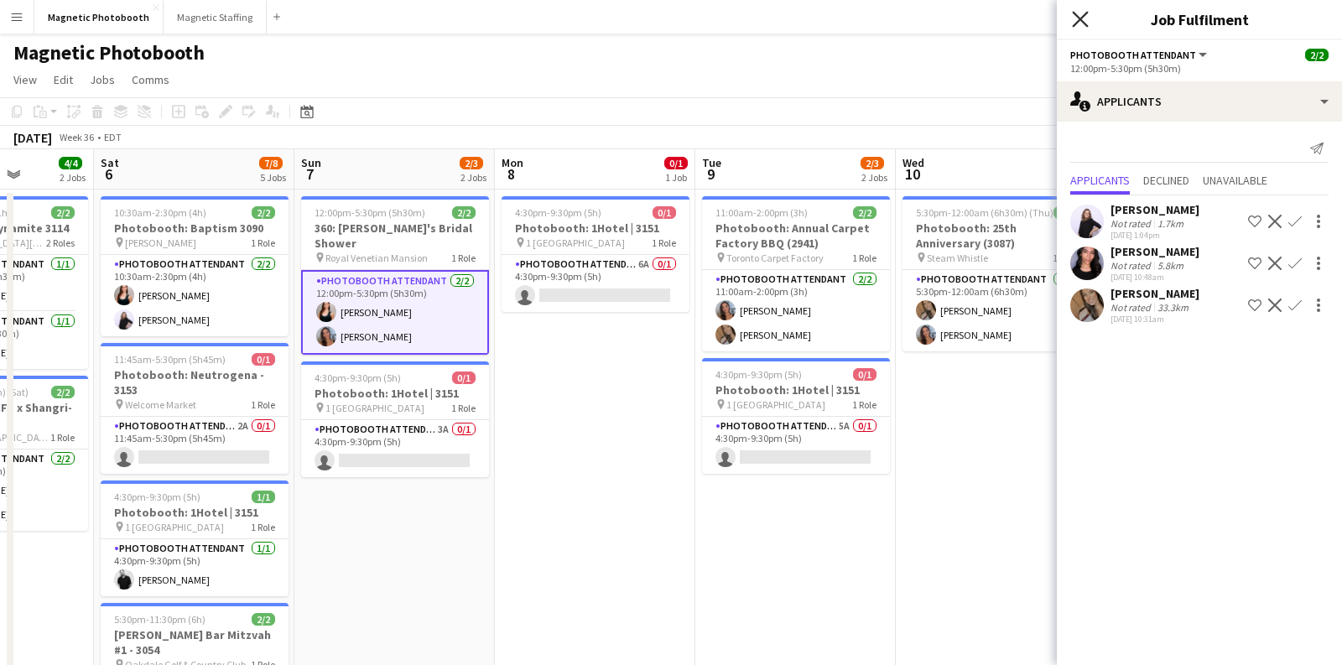
click at [1080, 18] on icon at bounding box center [1080, 19] width 16 height 16
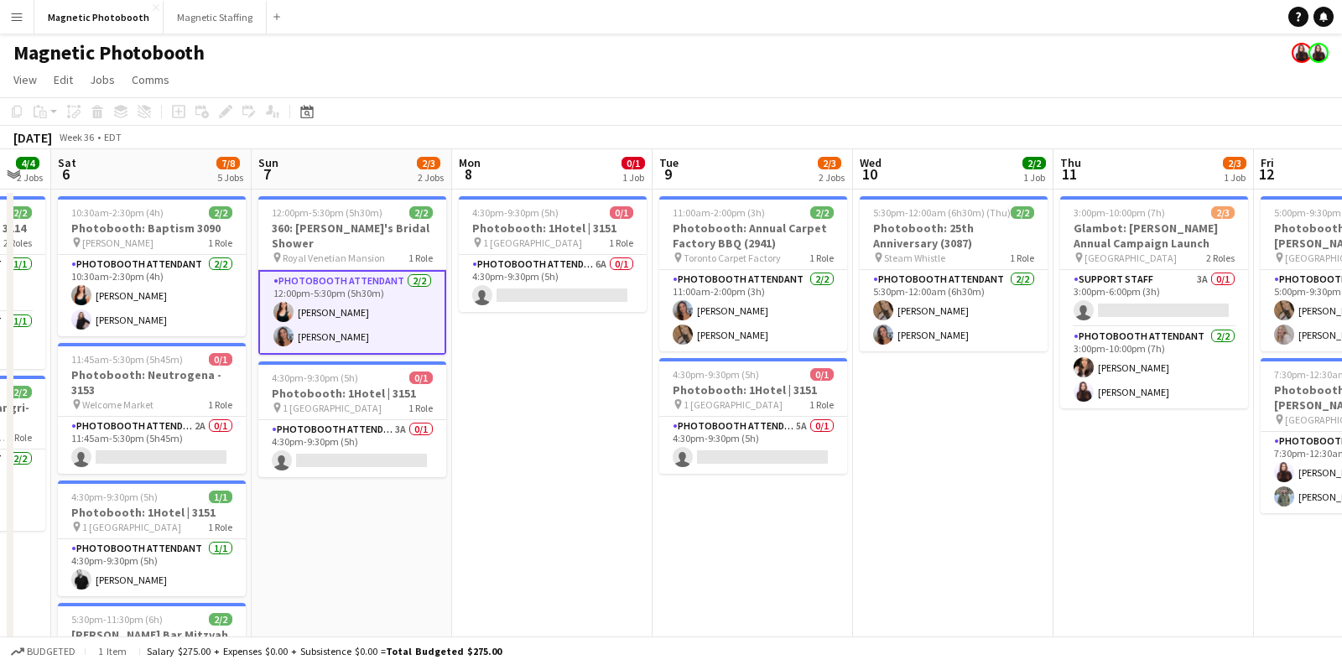
scroll to position [0, 555]
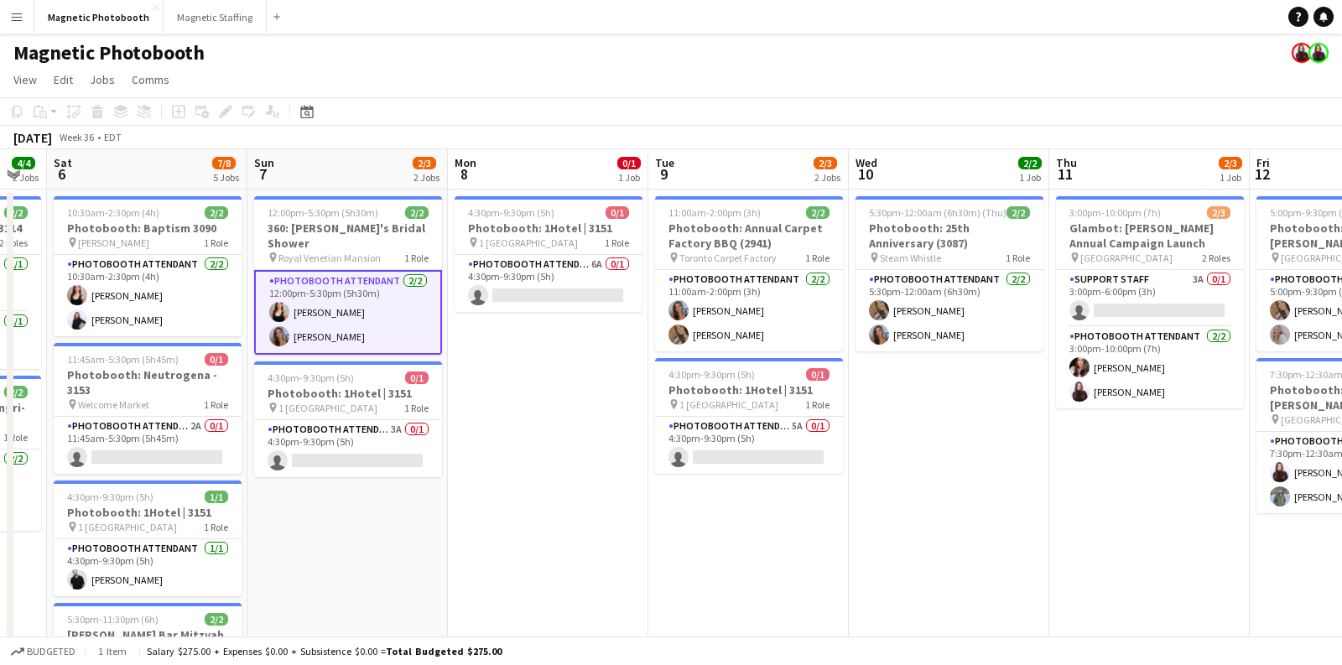
click at [580, 485] on app-date-cell "4:30pm-9:30pm (5h) 0/1 Photobooth: 1Hotel | 3151 pin 1 Hotel Toronto 1 Role Pho…" at bounding box center [548, 590] width 201 height 801
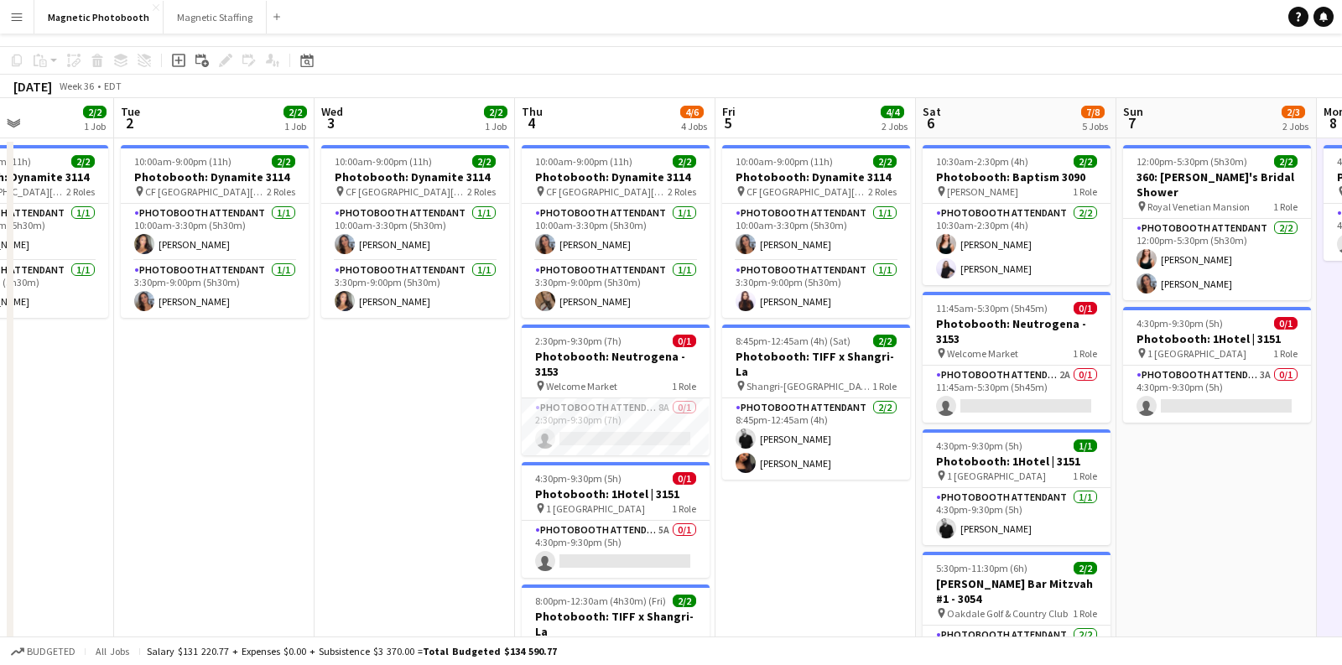
scroll to position [0, 0]
